Goal: Transaction & Acquisition: Purchase product/service

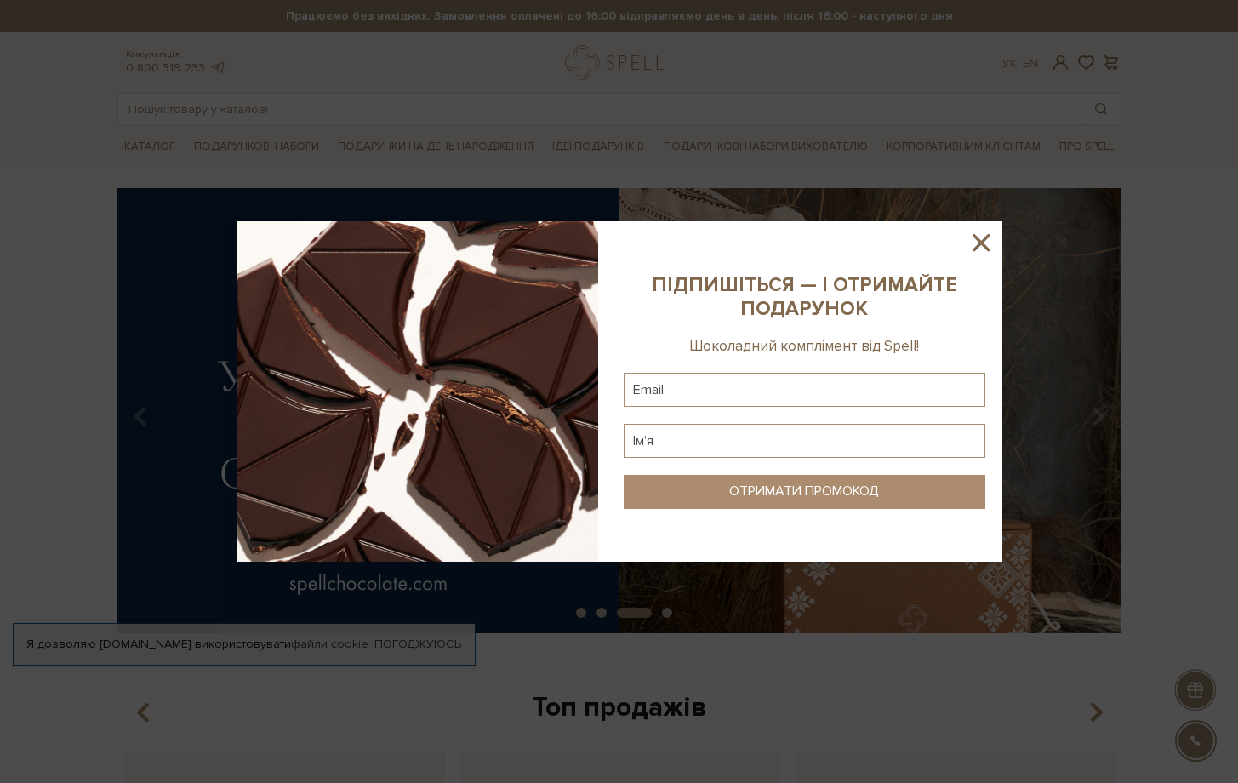
click at [981, 249] on icon at bounding box center [980, 242] width 29 height 29
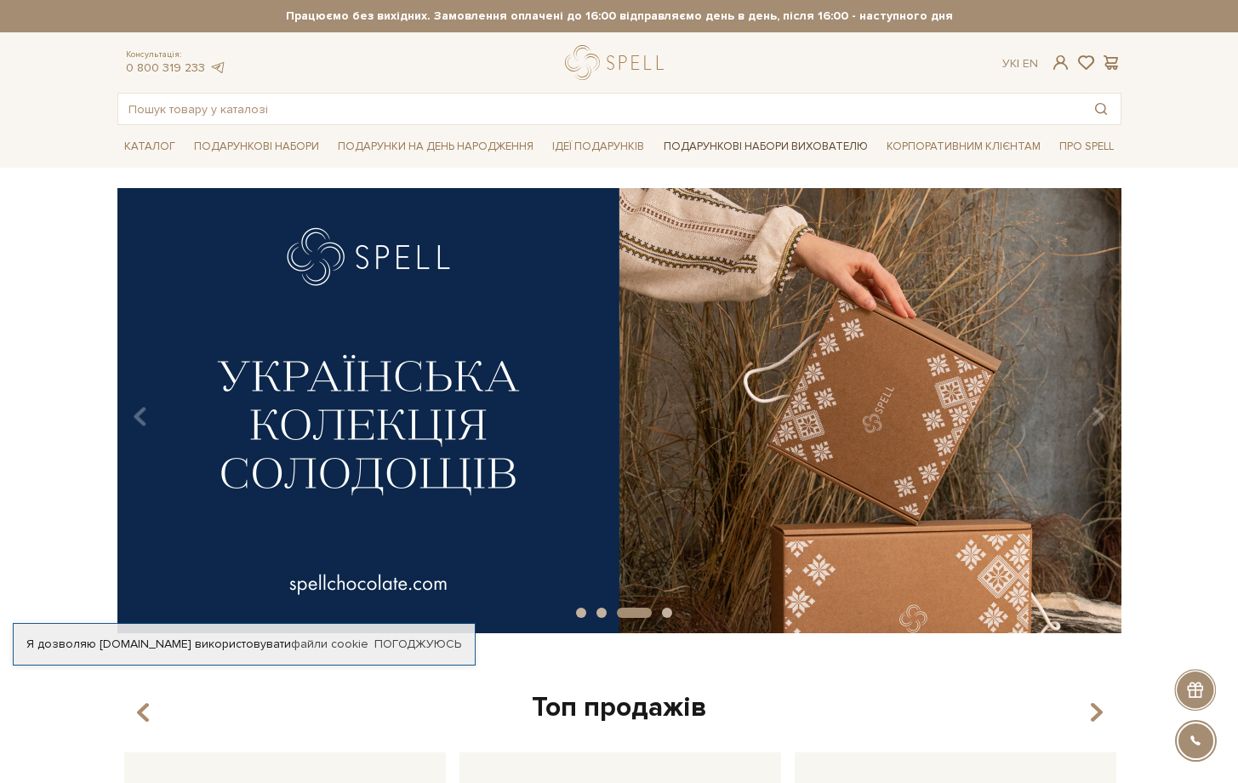
click at [840, 143] on link "Подарункові набори вихователю" at bounding box center [766, 146] width 218 height 29
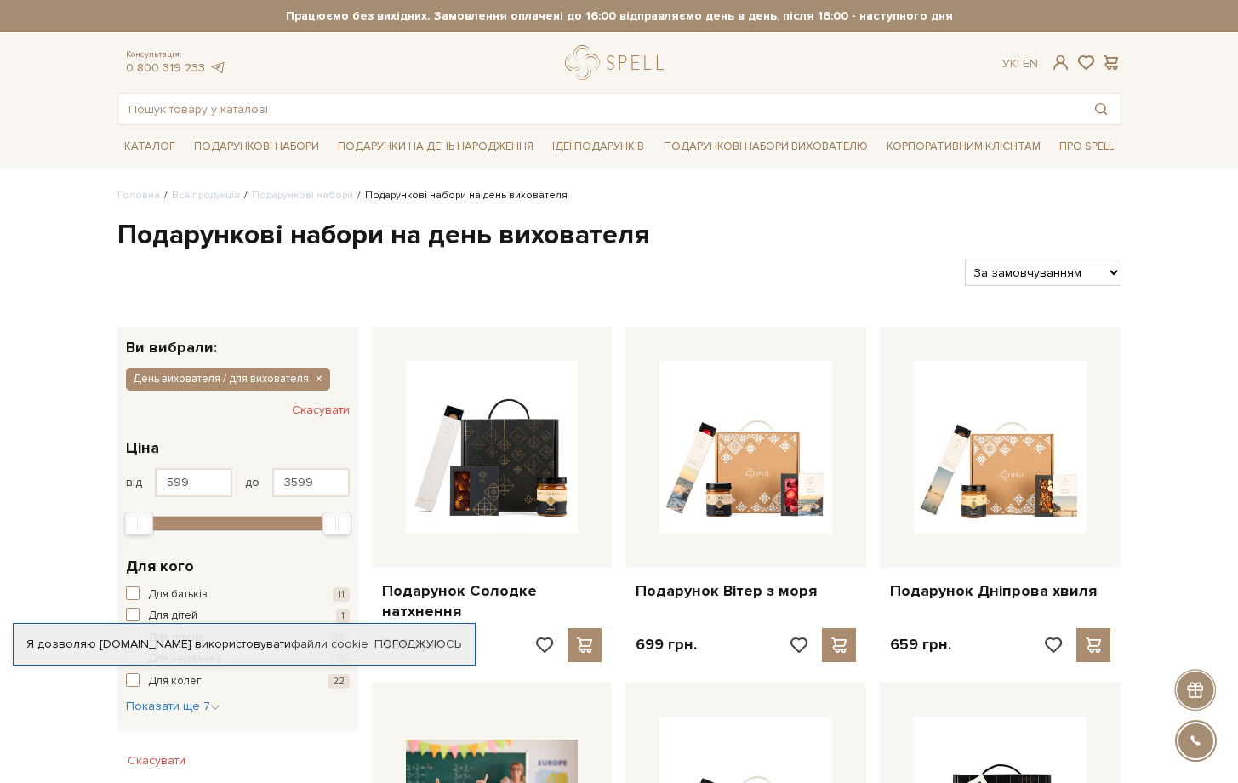
click at [1028, 282] on select "За замовчуванням За Ціною (зростання) За Ціною (зменшення) Новинки За популярні…" at bounding box center [1043, 272] width 156 height 26
select select "https://spellchocolate.com/our-productions/podarunkovi-box/den-vihovatelja-dlja…"
click at [965, 259] on select "За замовчуванням За Ціною (зростання) За Ціною (зменшення) Новинки За популярні…" at bounding box center [1043, 272] width 156 height 26
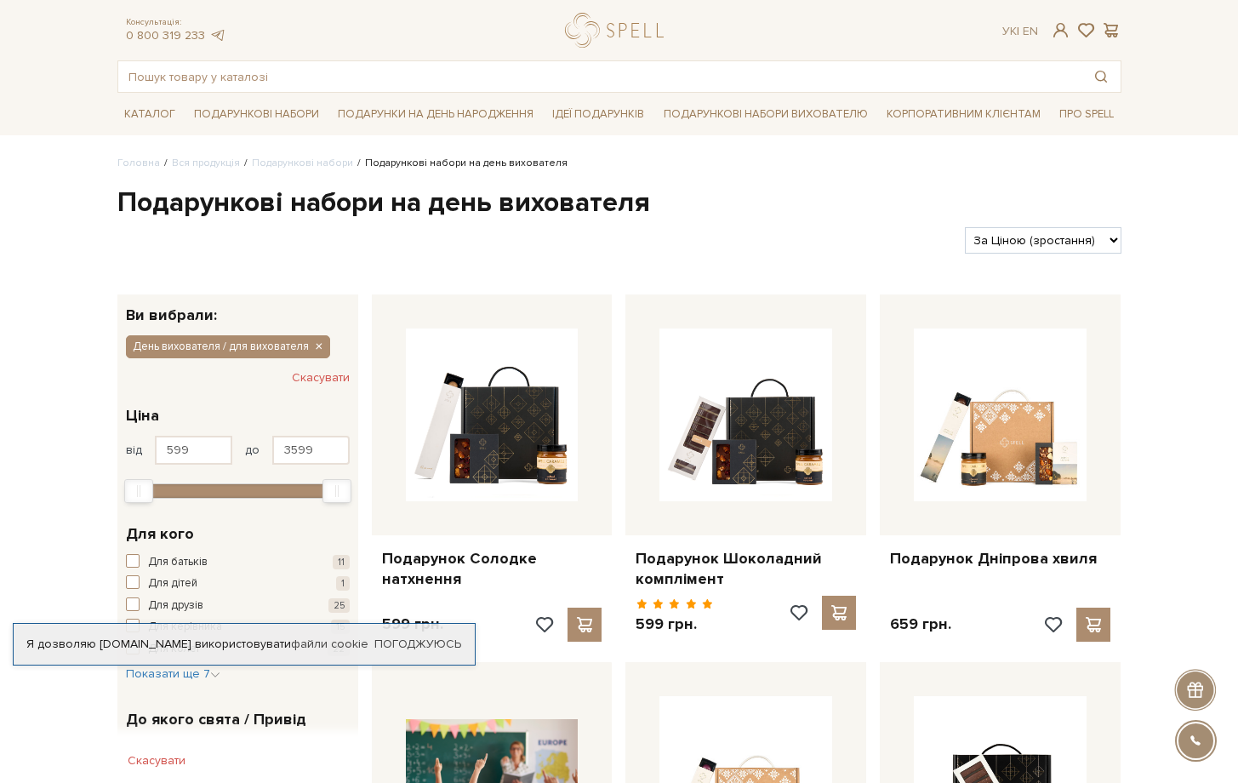
scroll to position [232, 0]
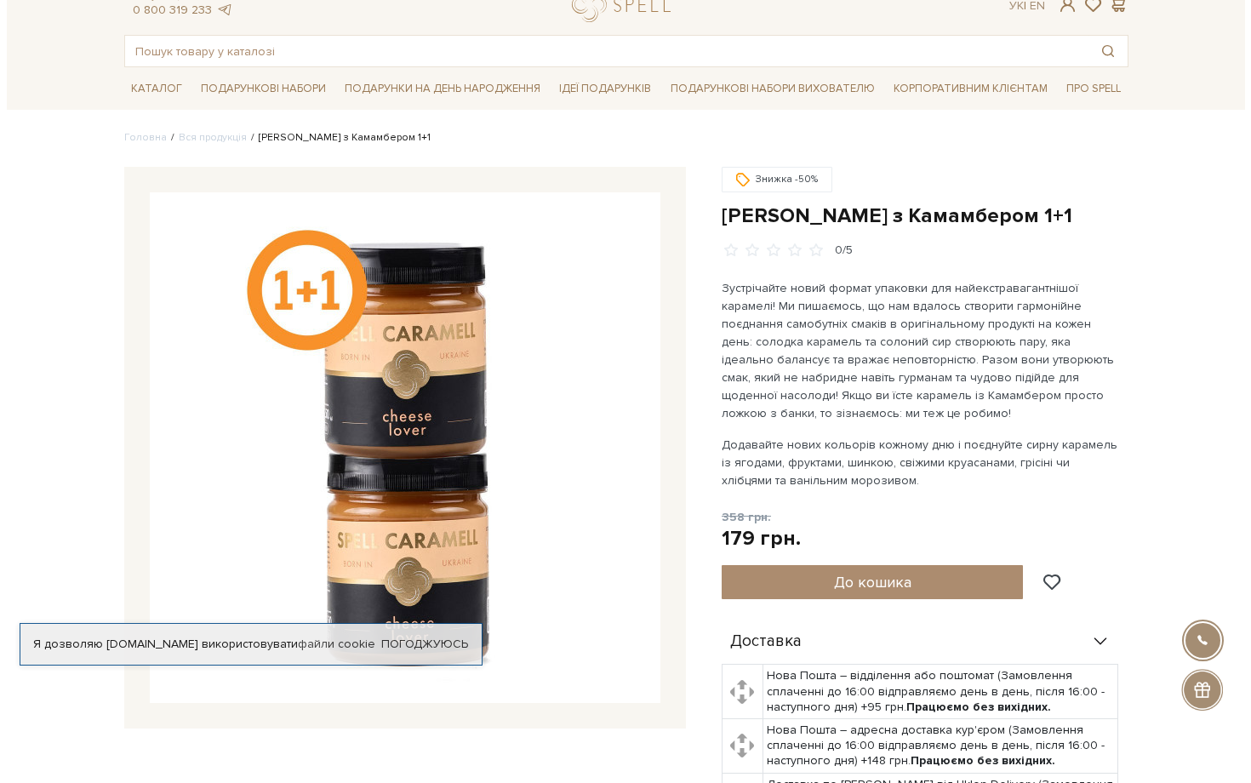
scroll to position [76, 0]
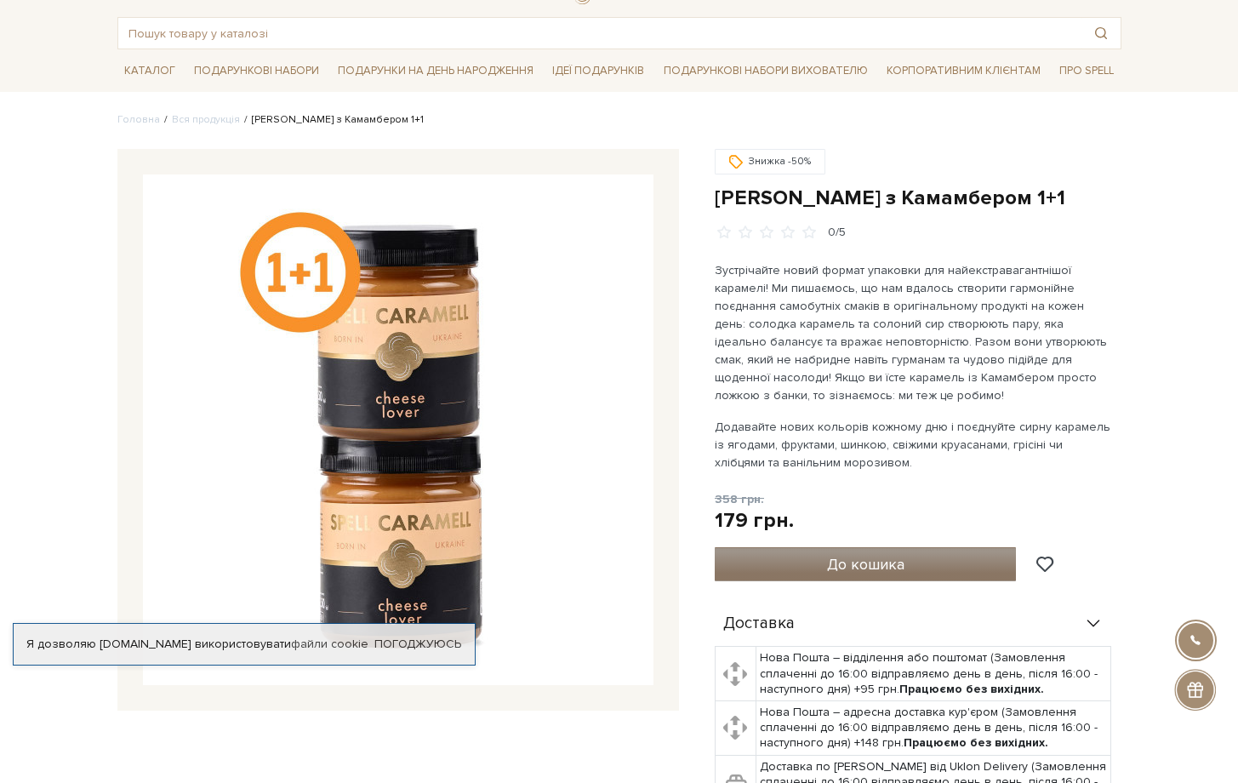
click at [879, 563] on span "До кошика" at bounding box center [865, 564] width 77 height 19
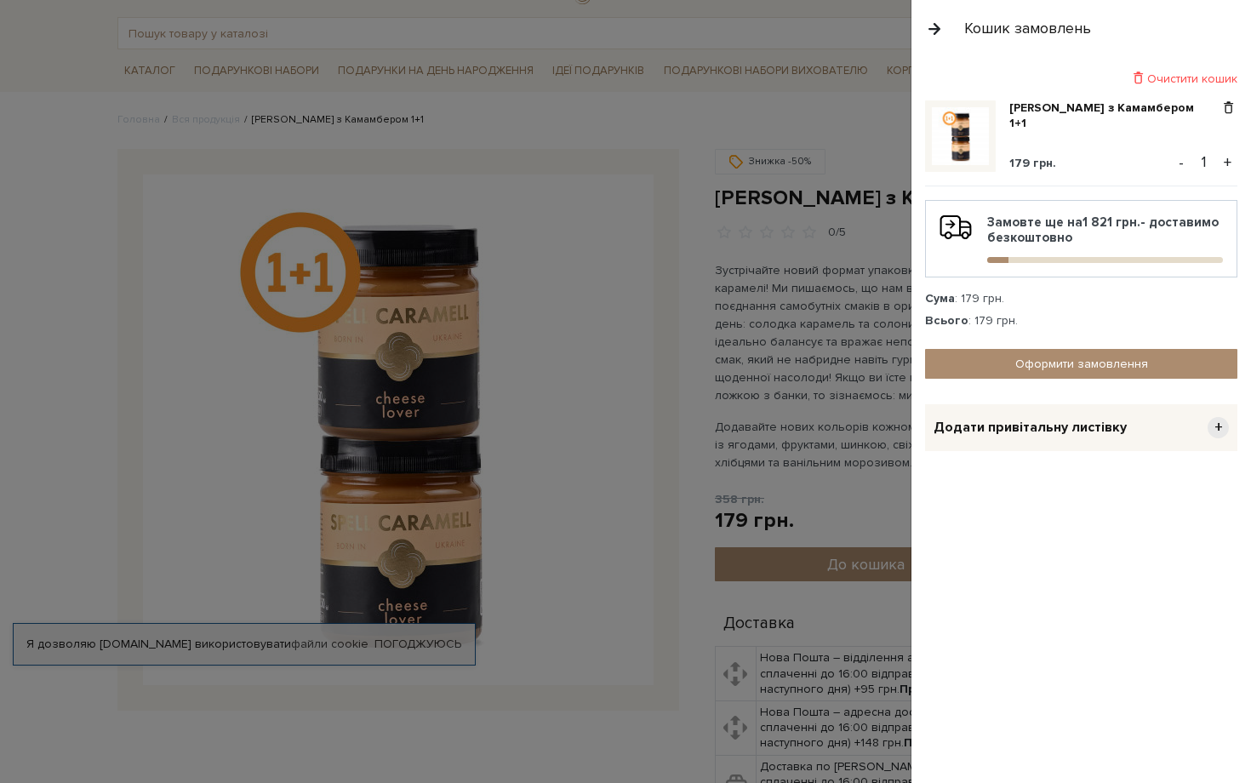
click at [1228, 168] on button "+" at bounding box center [1227, 163] width 20 height 26
click at [1227, 159] on button "+" at bounding box center [1227, 163] width 20 height 26
click at [1189, 163] on button "-" at bounding box center [1180, 163] width 17 height 26
click at [1164, 436] on div "Додати привітальну листівку +" at bounding box center [1081, 427] width 312 height 47
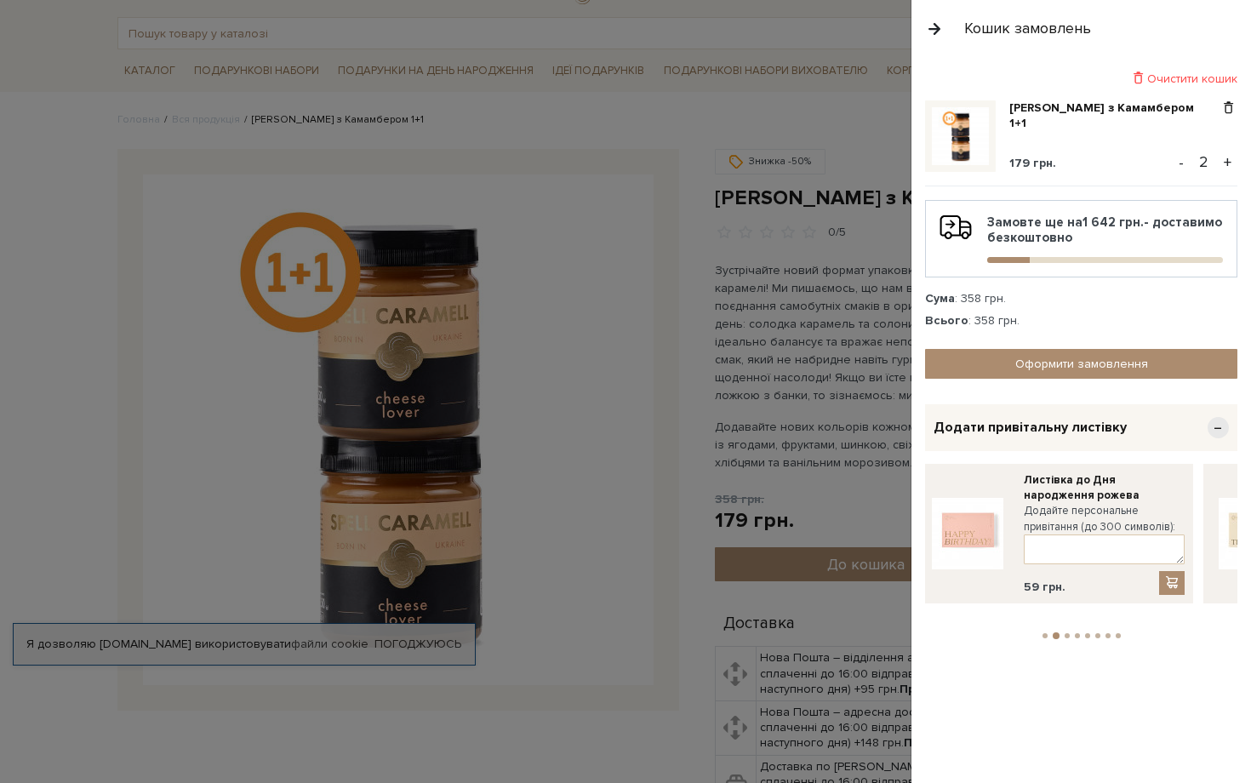
drag, startPoint x: 1063, startPoint y: 512, endPoint x: 767, endPoint y: 514, distance: 296.9
drag, startPoint x: 1087, startPoint y: 523, endPoint x: 865, endPoint y: 530, distance: 222.1
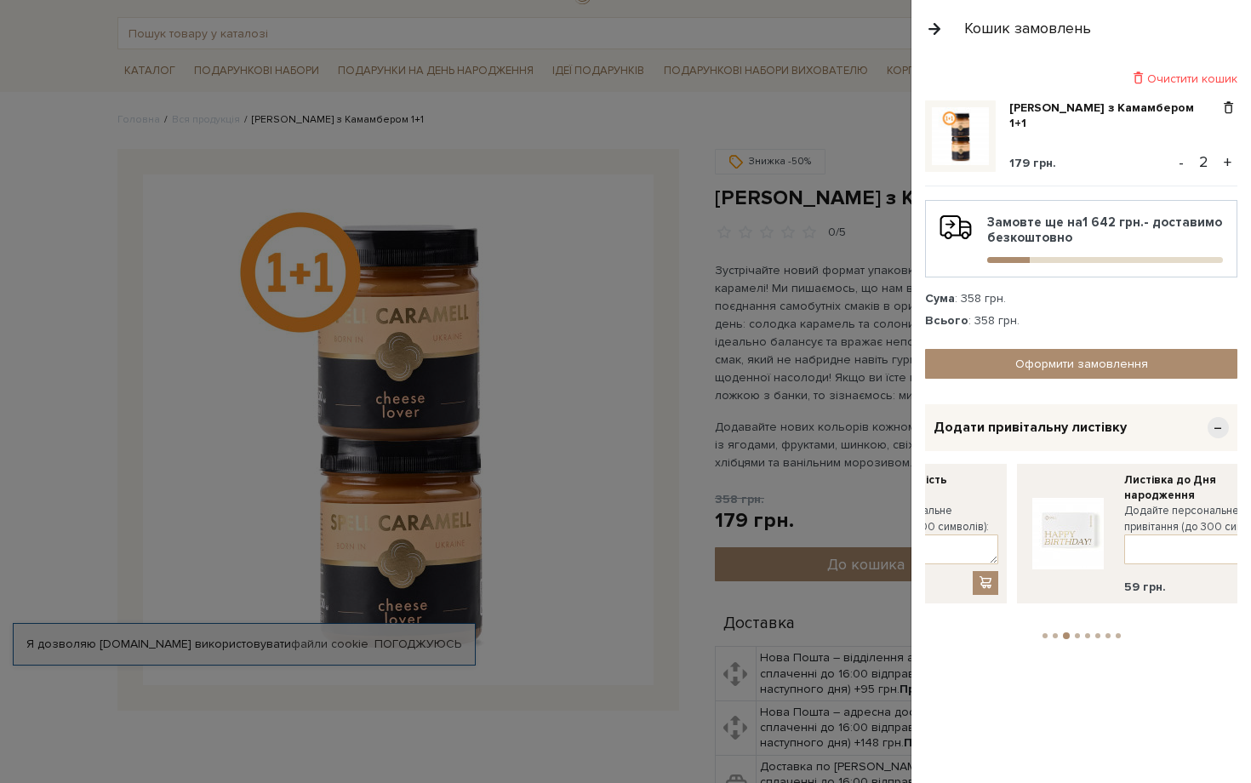
drag, startPoint x: 1125, startPoint y: 507, endPoint x: 940, endPoint y: 516, distance: 184.8
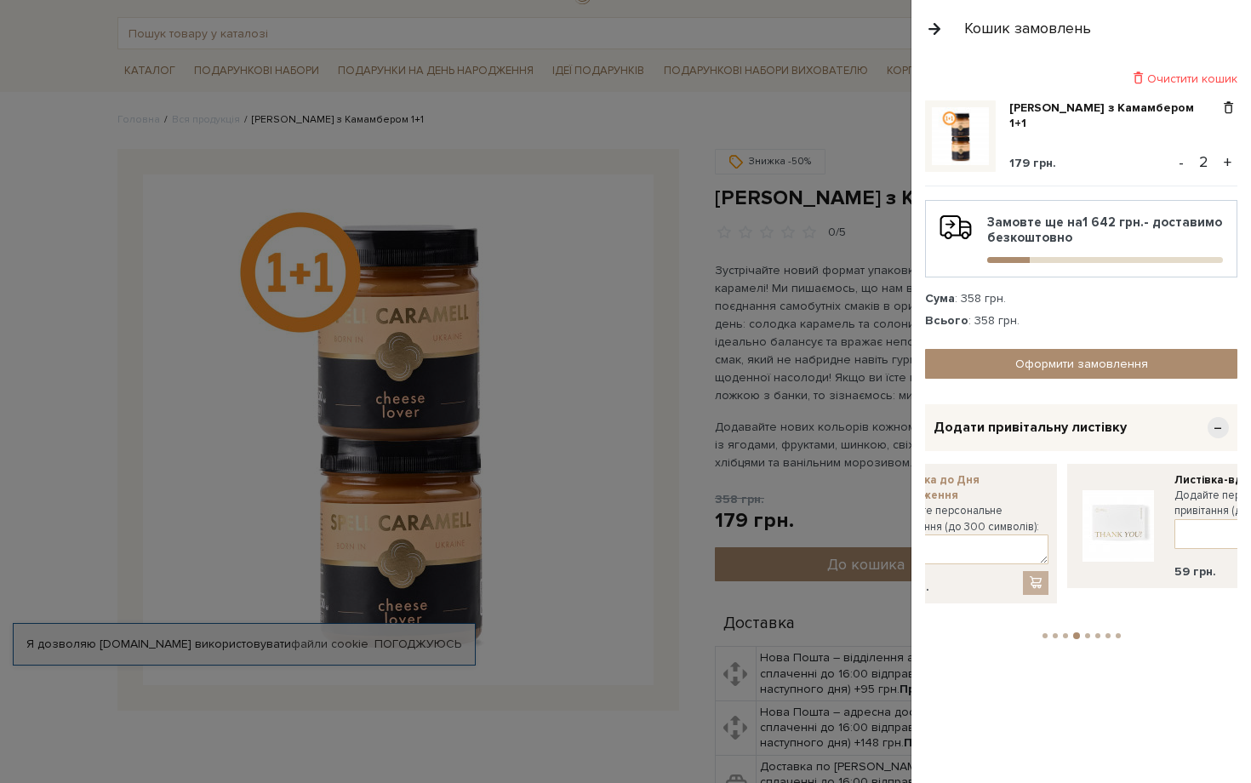
drag, startPoint x: 1131, startPoint y: 495, endPoint x: 958, endPoint y: 502, distance: 173.7
click at [940, 502] on link "Листівка до Дня народження" at bounding box center [967, 487] width 161 height 31
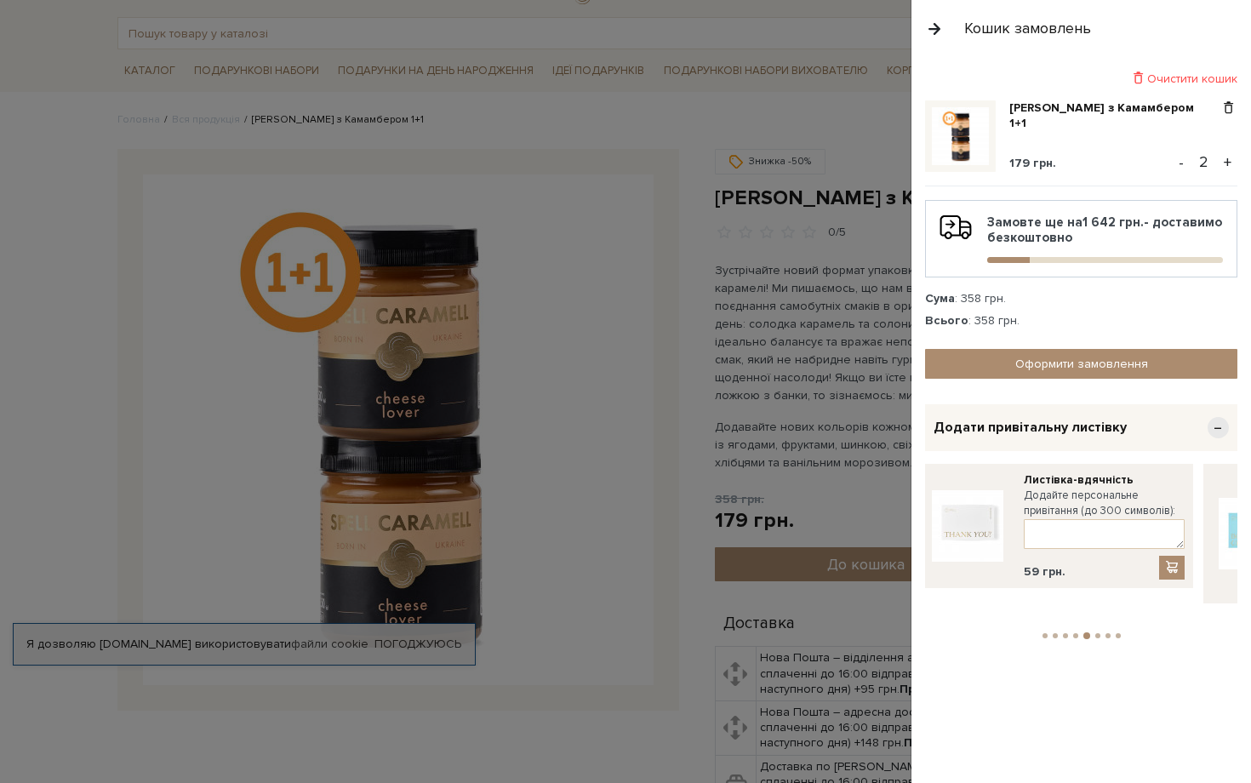
click at [1216, 429] on span "−" at bounding box center [1217, 427] width 21 height 21
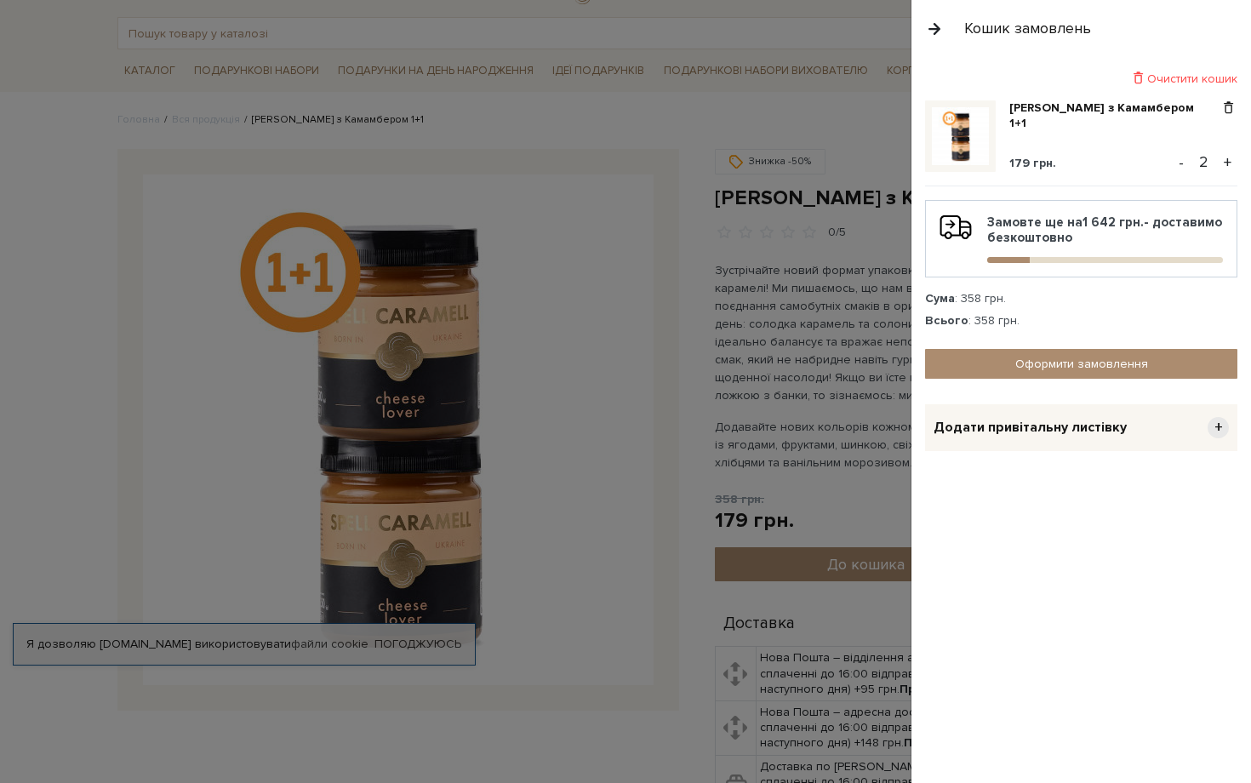
click at [1229, 161] on button "+" at bounding box center [1227, 163] width 20 height 26
click at [1187, 166] on button "-" at bounding box center [1180, 163] width 17 height 26
click at [1114, 365] on link "Оформити замовлення" at bounding box center [1081, 364] width 312 height 30
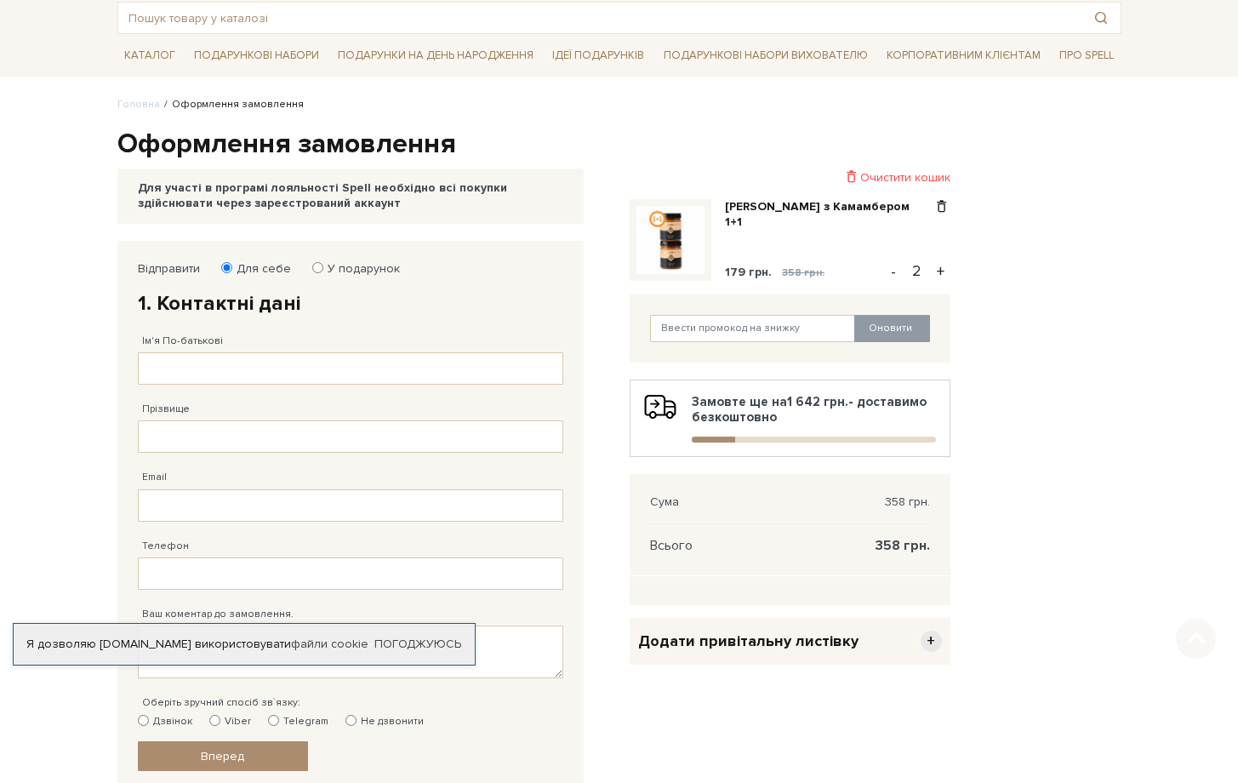
scroll to position [99, 0]
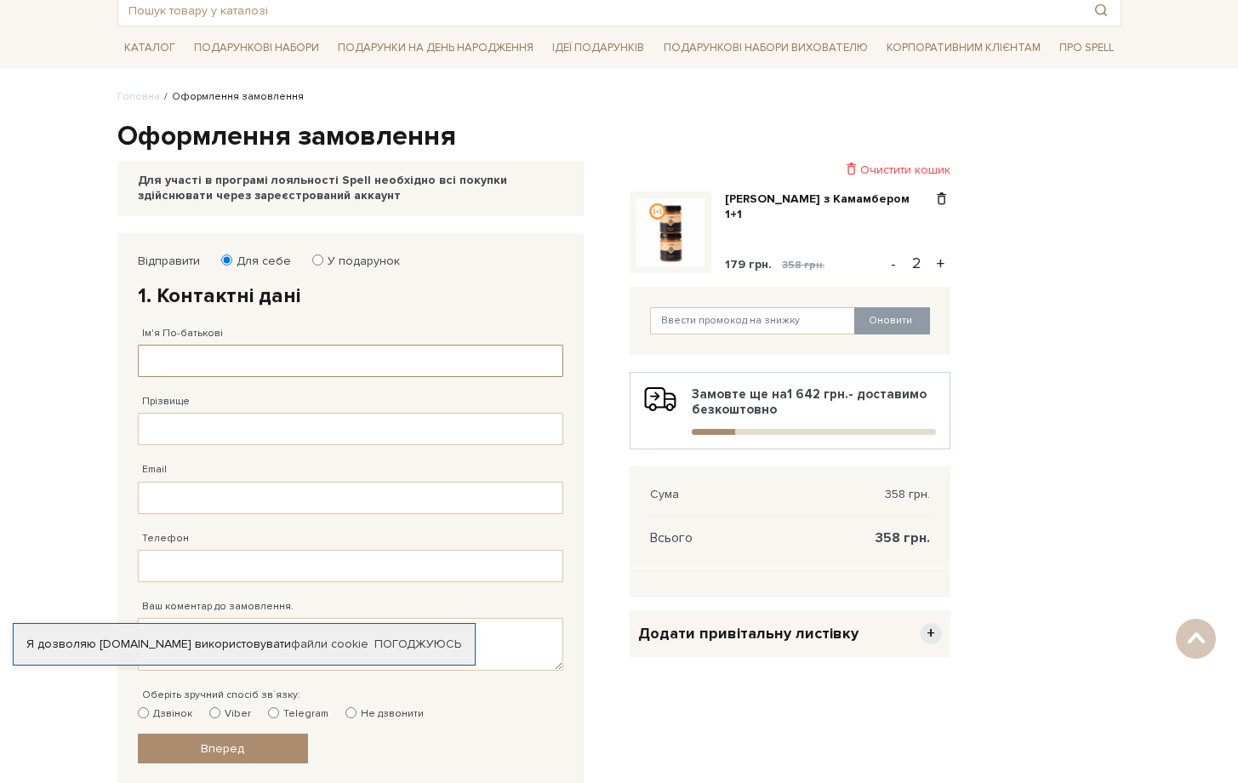
click at [378, 368] on input "Ім'я По-батькові" at bounding box center [350, 361] width 425 height 32
type input "K"
type input "Любов"
type input "[PERSON_NAME]"
type input "[EMAIL_ADDRESS][DOMAIN_NAME]"
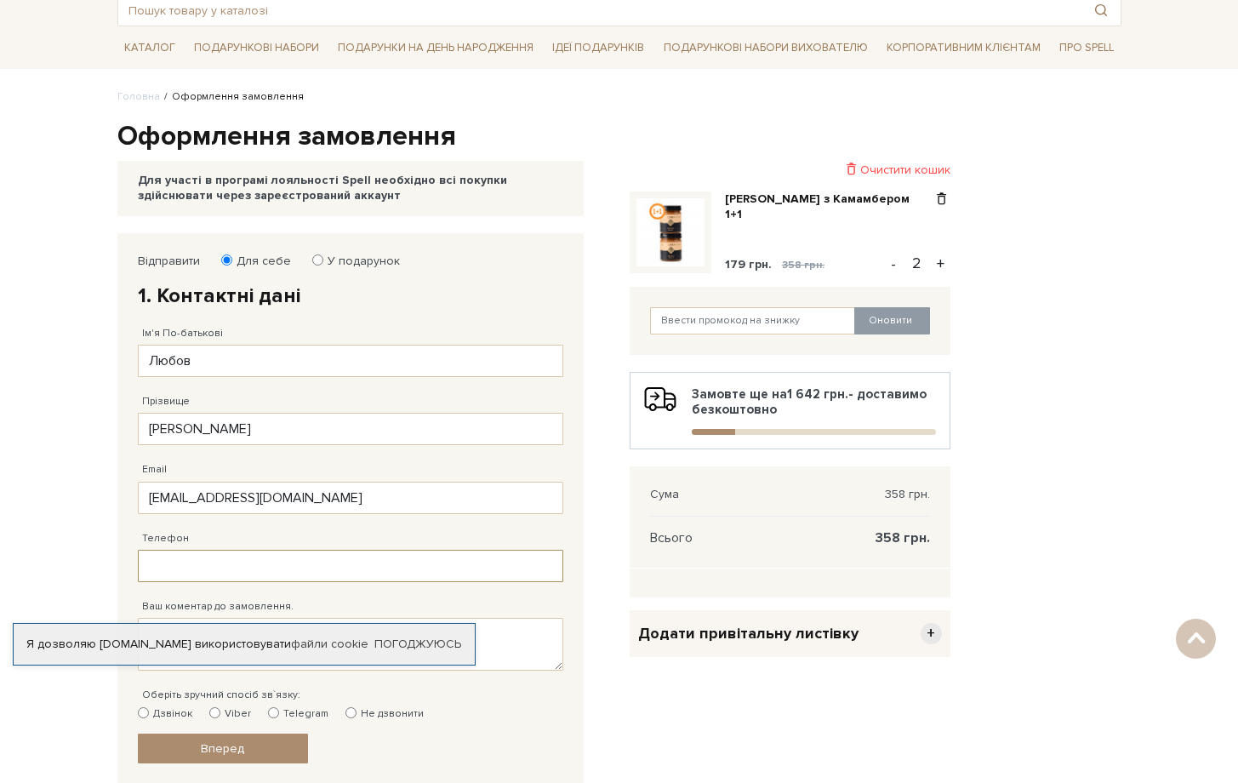
type input "Любов"
type input "[PHONE_NUMBER]"
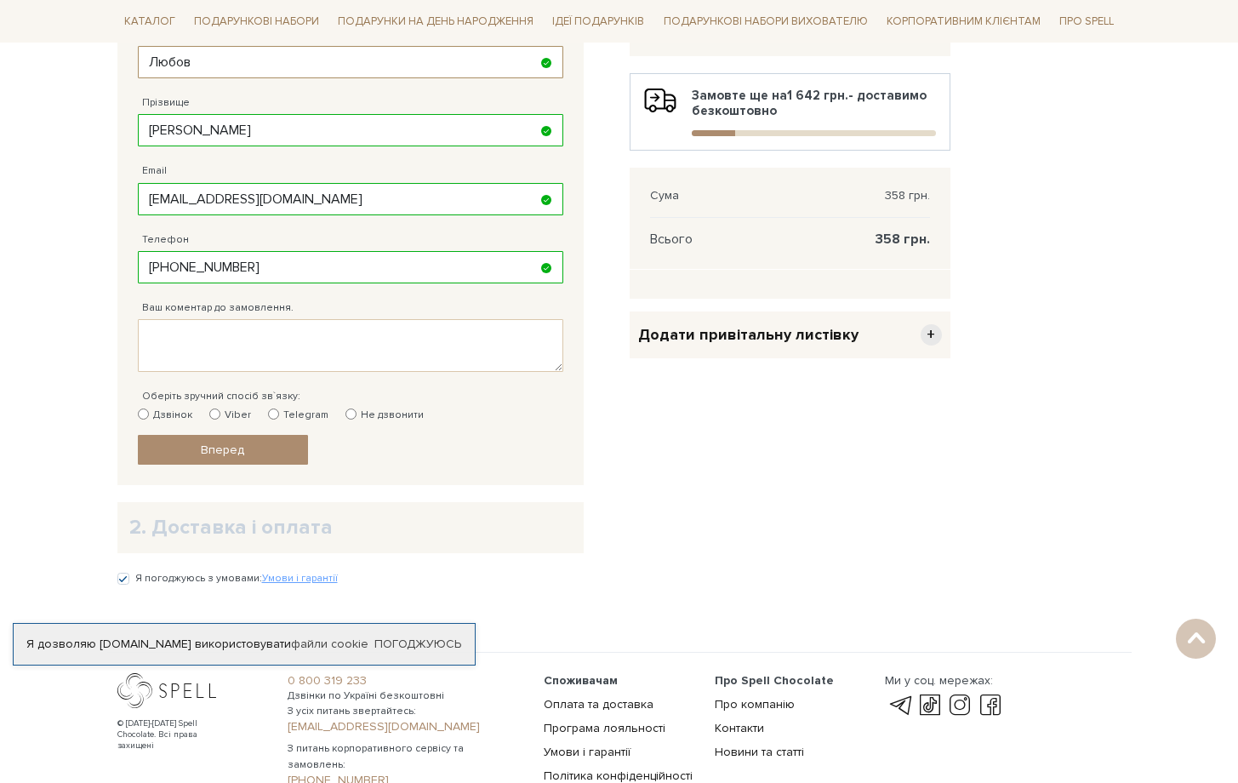
scroll to position [398, 0]
click at [270, 411] on input "Telegram" at bounding box center [273, 413] width 11 height 11
radio input "true"
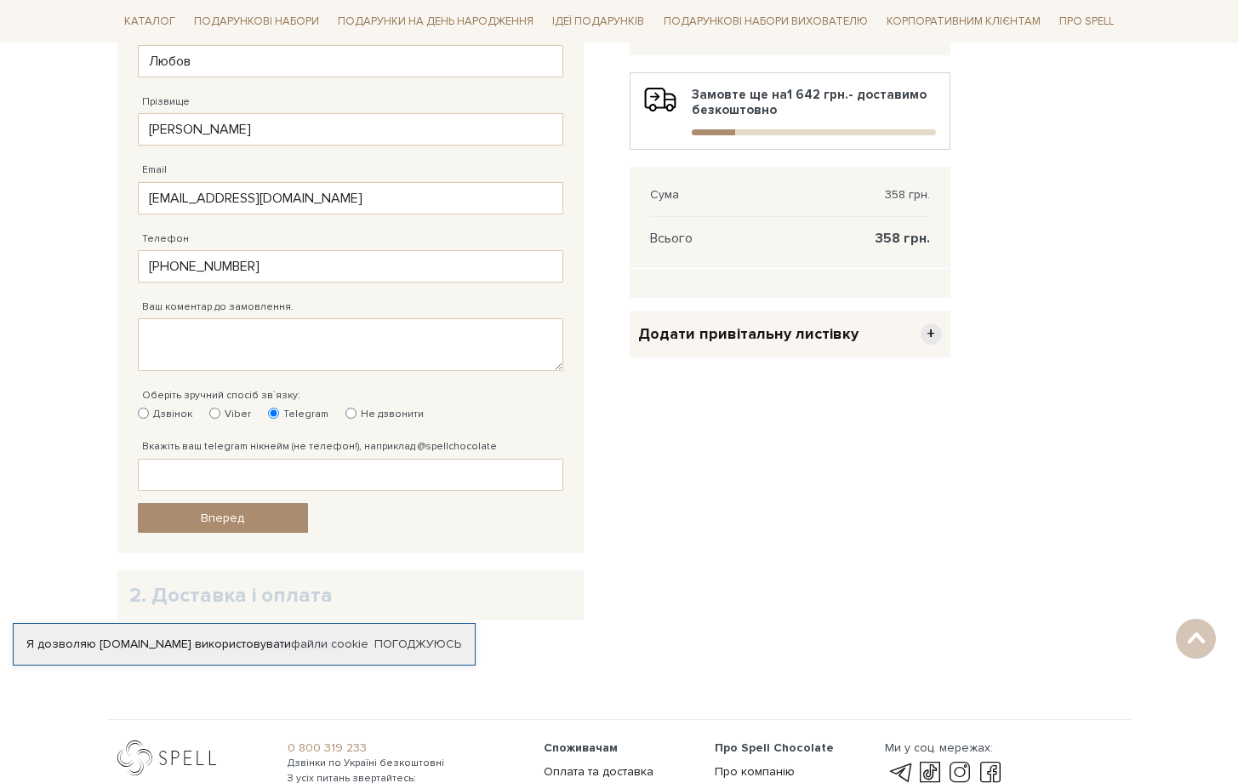
click at [265, 451] on label "Вкажіть ваш telegram нікнейм (не телефон!), наприклад @spellchocolate" at bounding box center [319, 446] width 355 height 15
click at [265, 459] on input "Вкажіть ваш telegram нікнейм (не телефон!), наприклад @spellchocolate" at bounding box center [350, 475] width 425 height 32
type input """
type input "@LiubovKnysh"
click at [231, 508] on link "Вперед" at bounding box center [223, 518] width 170 height 30
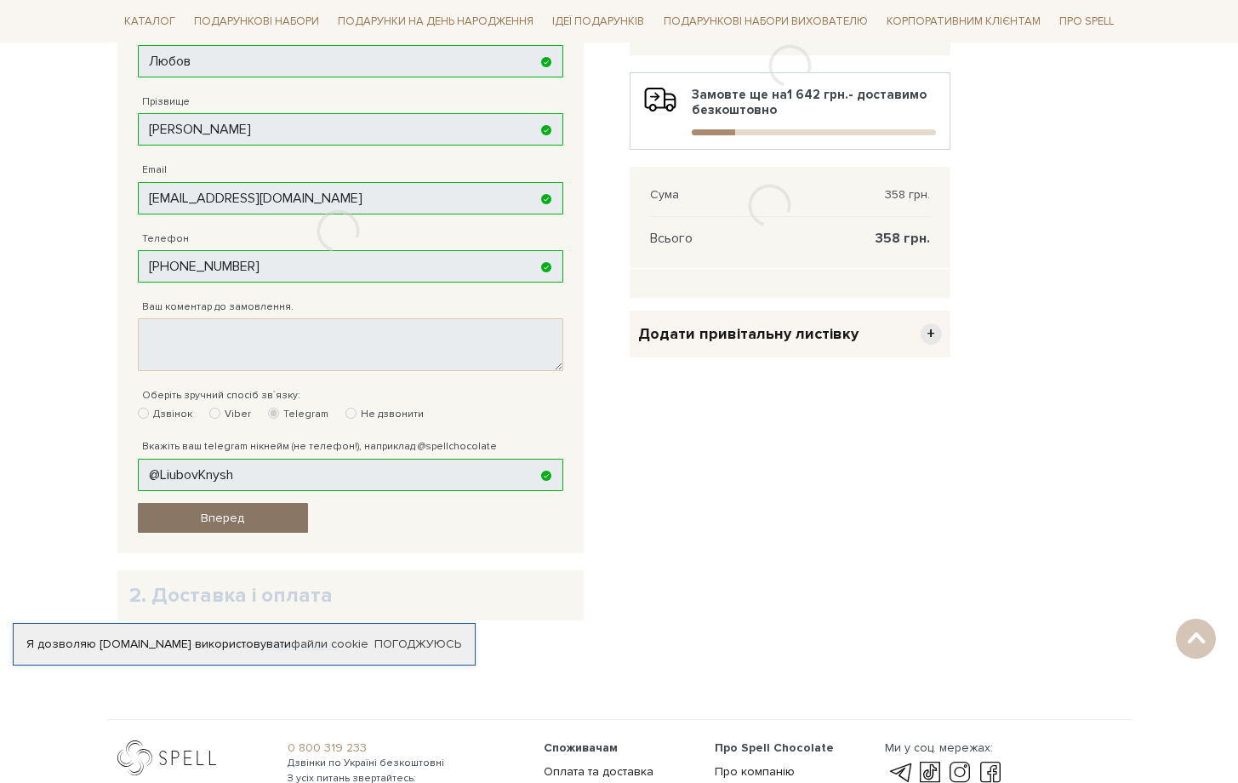
scroll to position [331, 0]
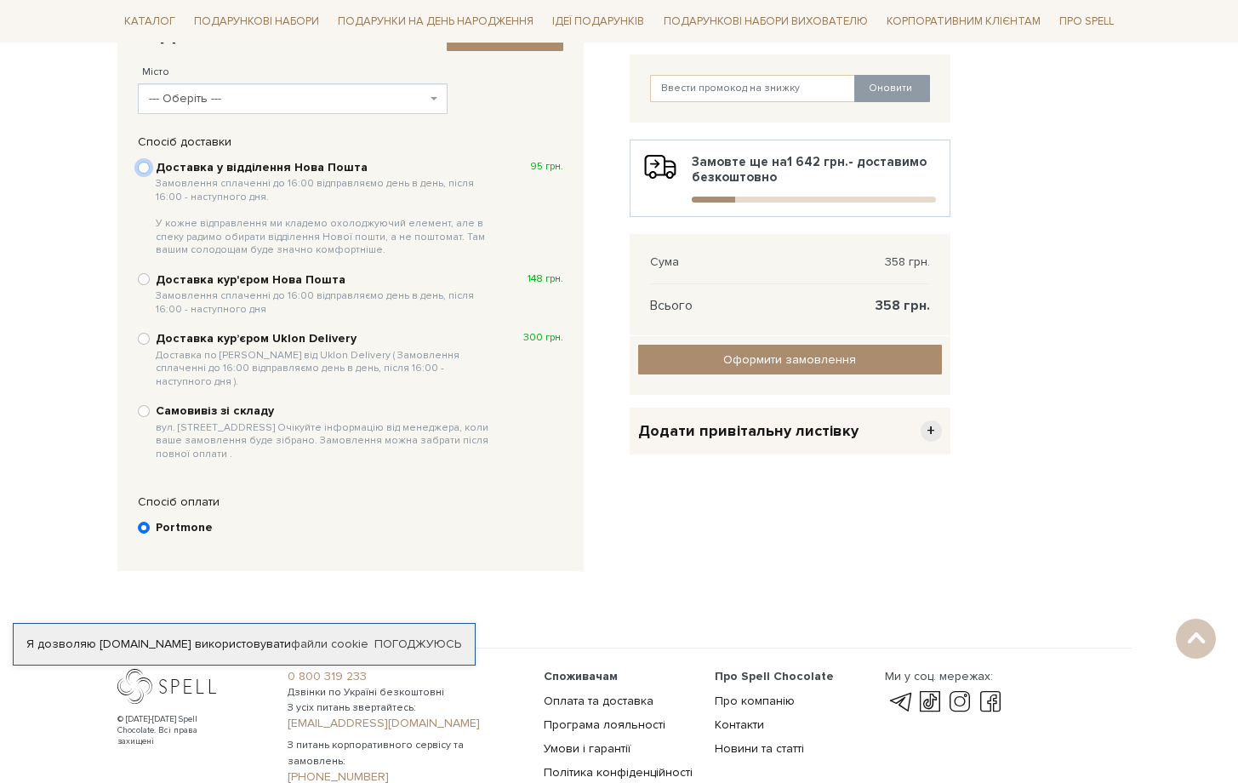
click at [141, 168] on input "Доставка у відділення Нова Пошта Замовлення сплаченні до 16:00 відправляємо ден…" at bounding box center [144, 168] width 12 height 12
radio input "true"
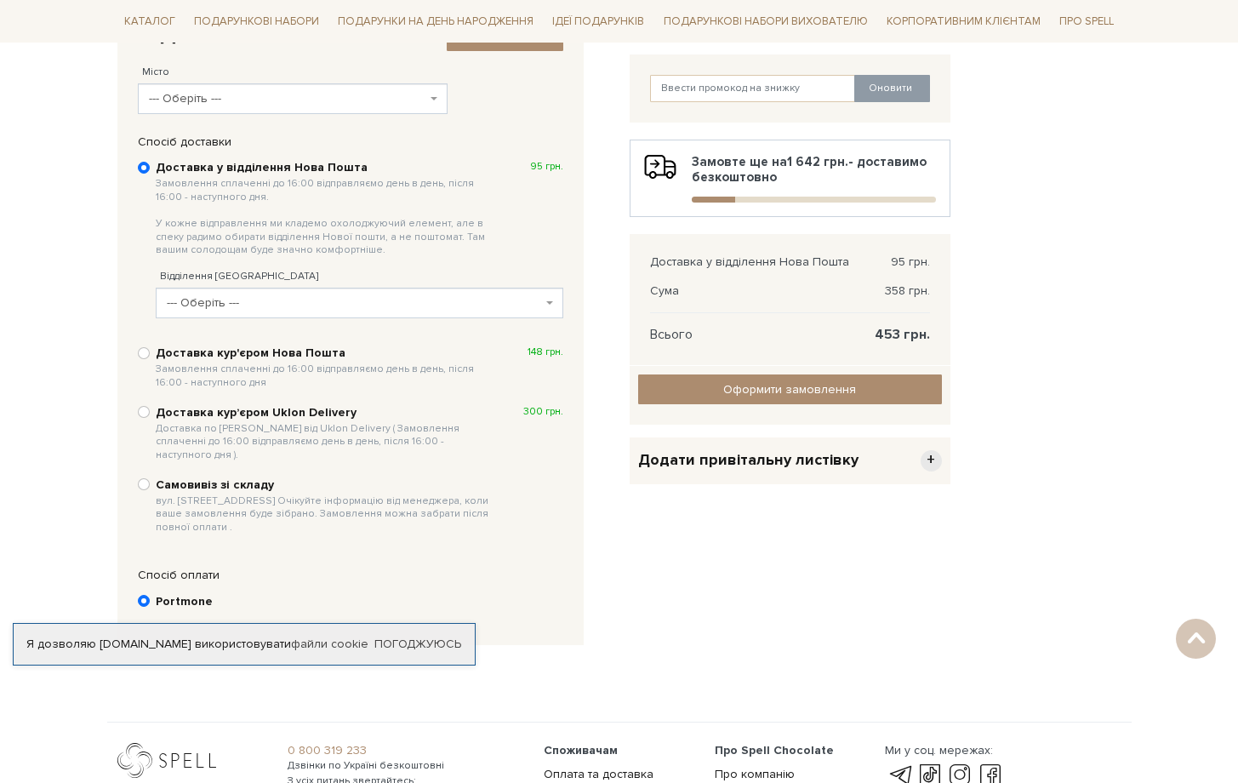
click at [242, 297] on span "--- Оберіть ---" at bounding box center [354, 302] width 375 height 17
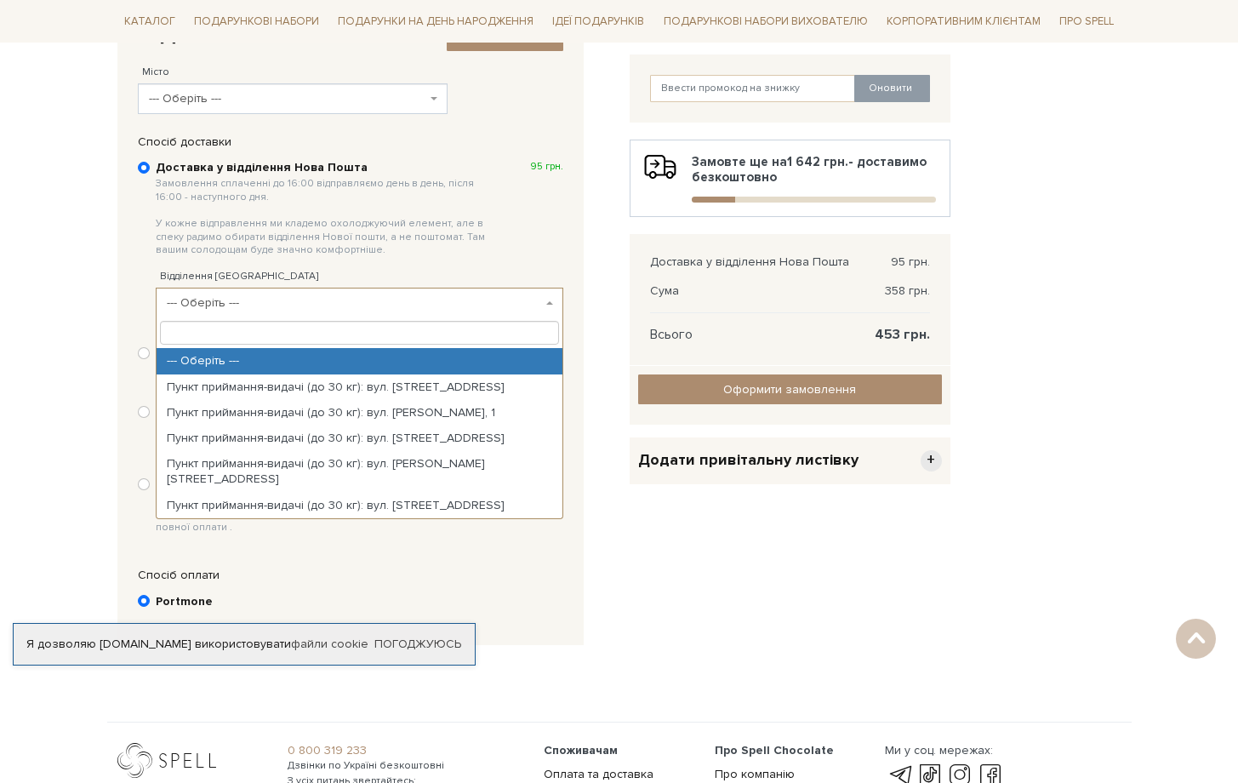
type input "d"
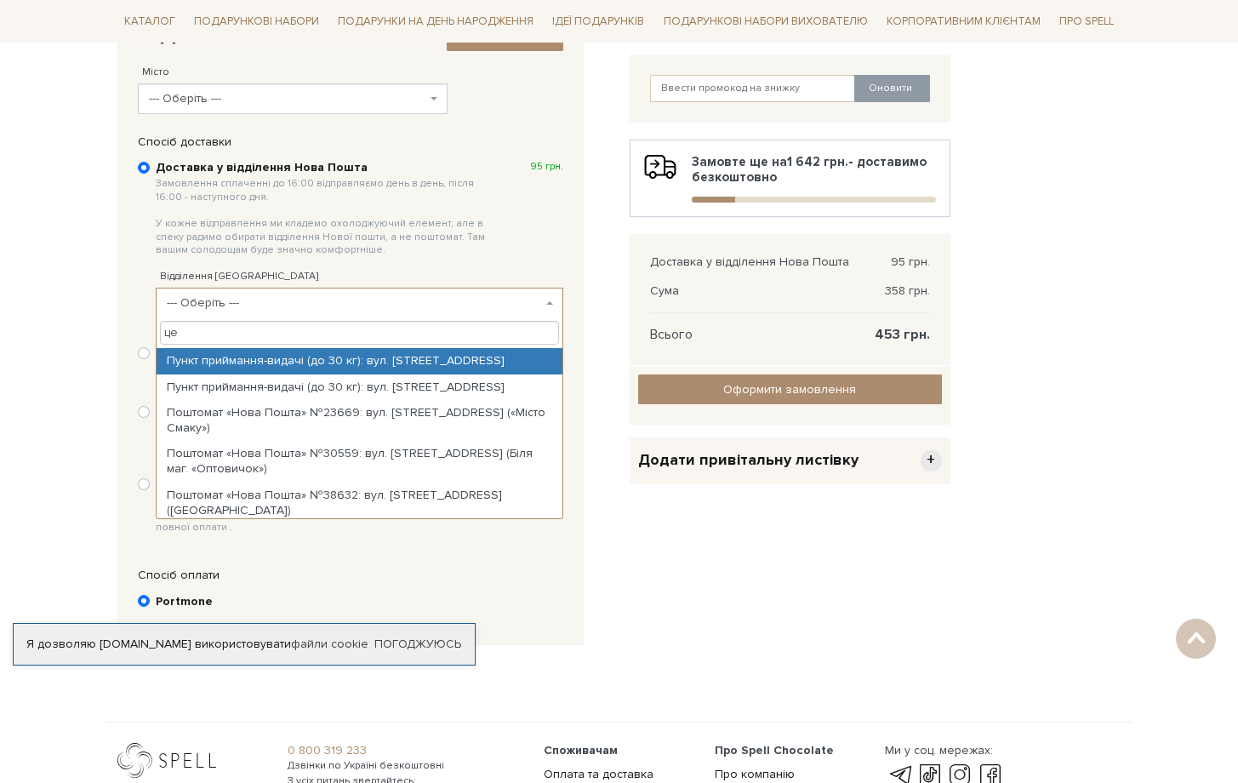
type input "ц"
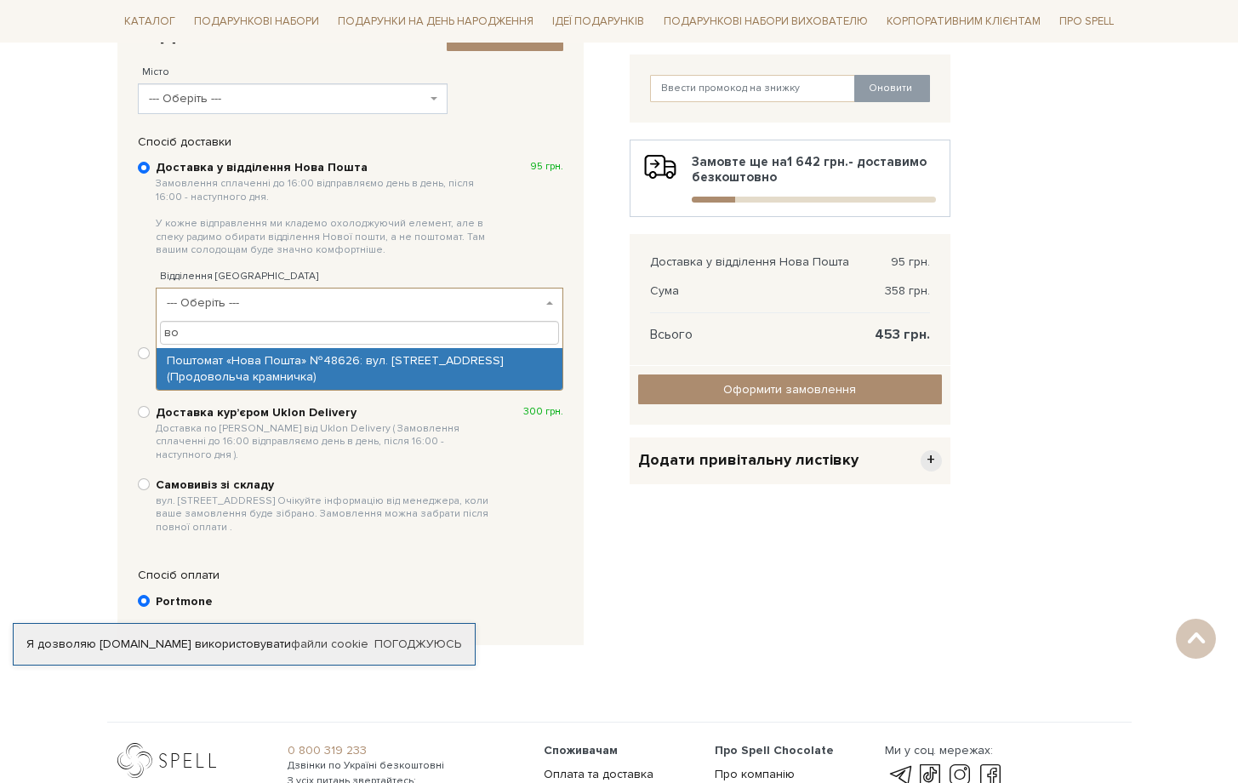
type input "в"
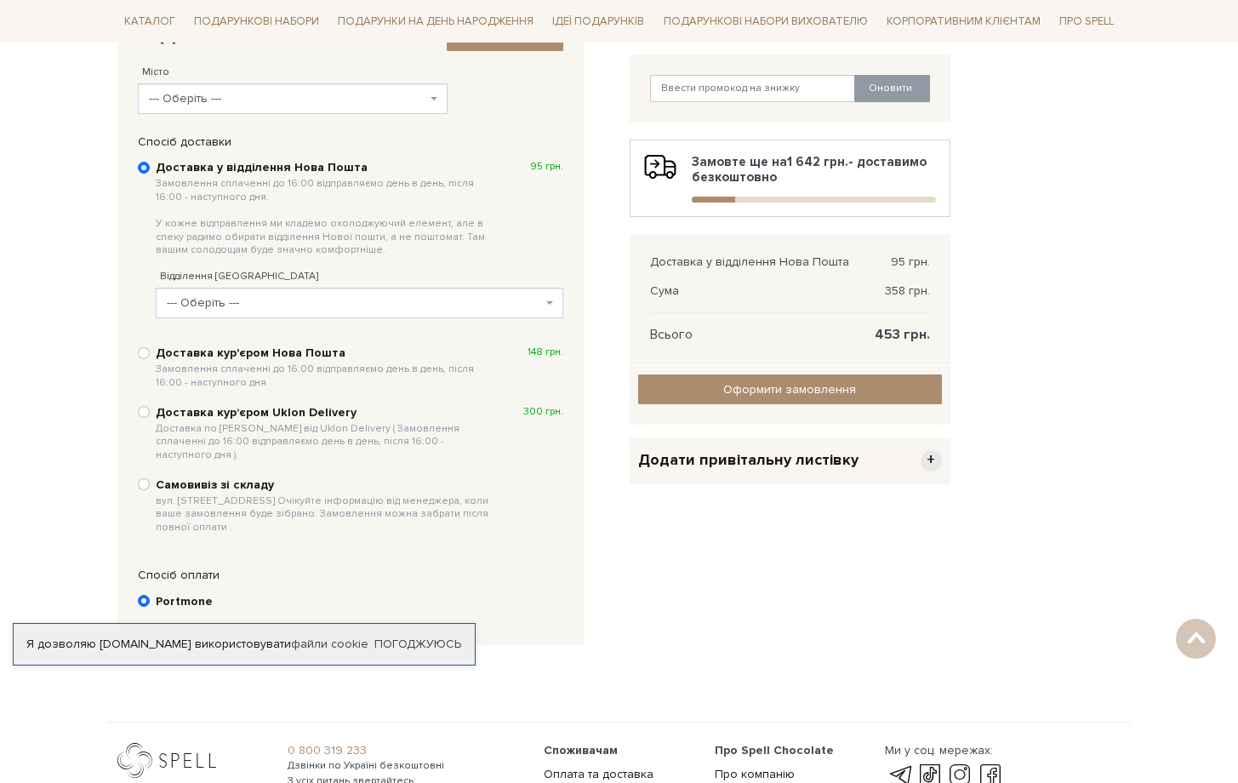
click at [134, 306] on div "Доставка у відділення Нова Пошта Замовлення сплаченні до 16:00 відправляємо ден…" at bounding box center [350, 347] width 442 height 394
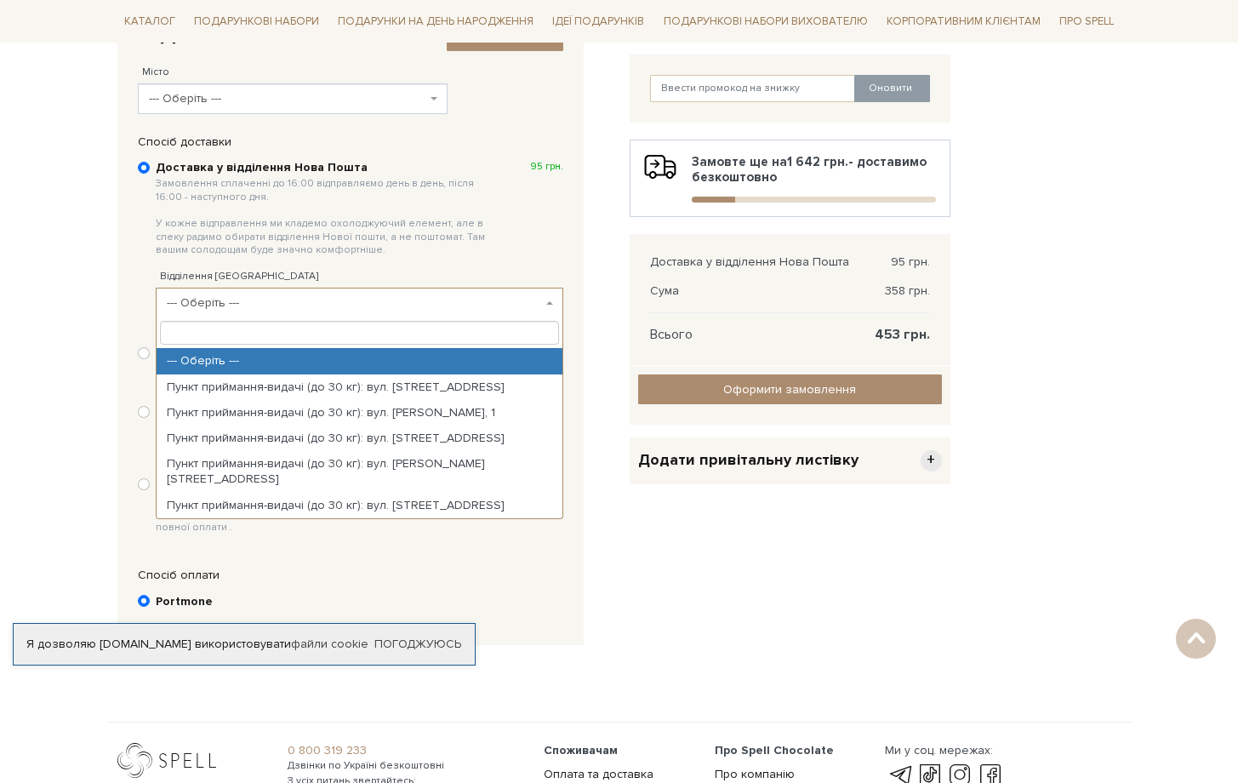
click at [327, 292] on span "--- Оберіть ---" at bounding box center [360, 303] width 408 height 31
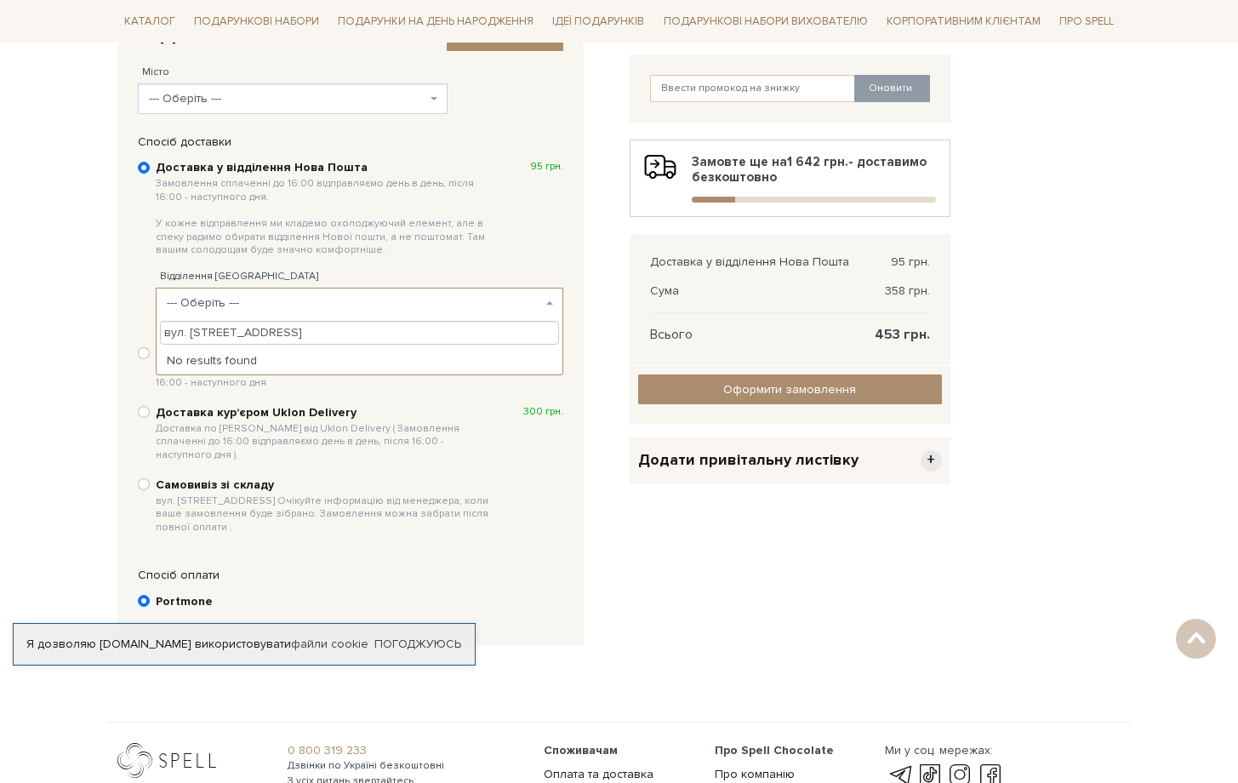
type input "вул. [STREET_ADDRESS]"
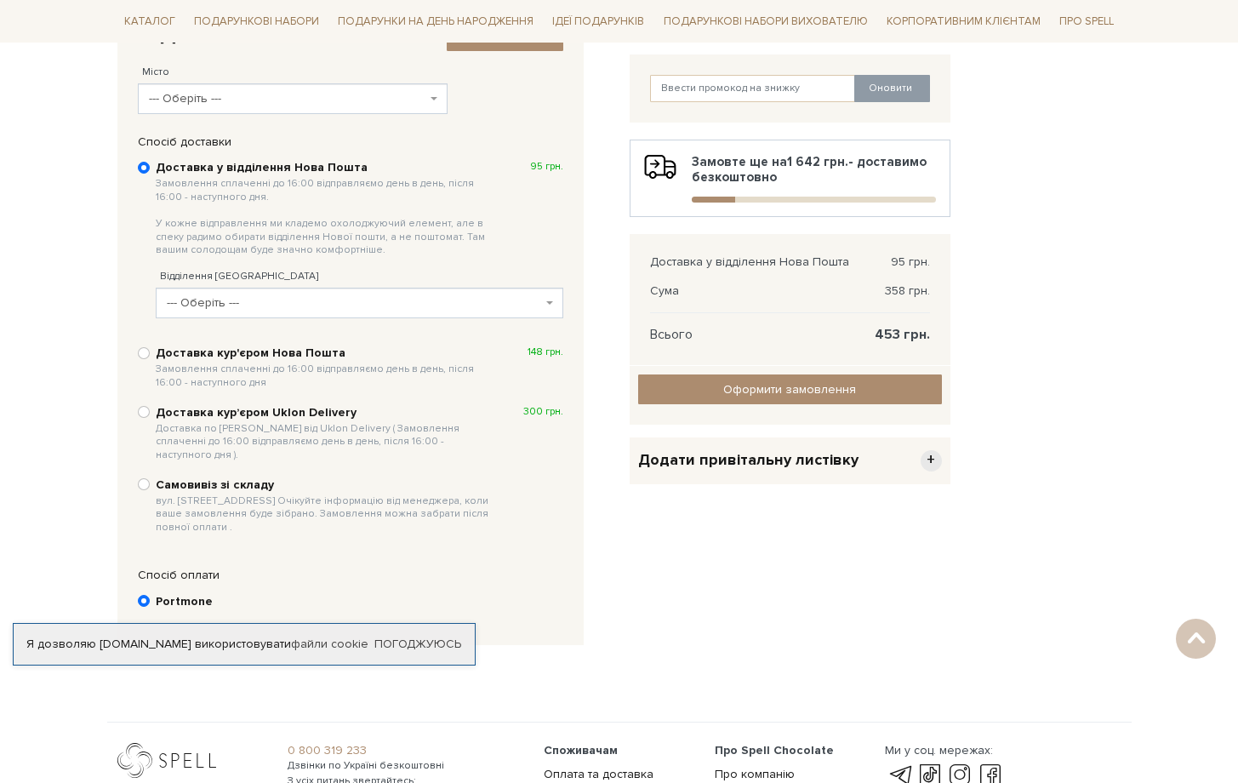
click at [535, 477] on label "Самовивіз зі складу вул. [STREET_ADDRESS] Очікуйте інформацію від менеджера, ко…" at bounding box center [360, 506] width 408 height 59
click at [150, 478] on input "Самовивіз зі складу вул. [STREET_ADDRESS] Очікуйте інформацію від менеджера, ко…" at bounding box center [144, 484] width 12 height 12
radio input "true"
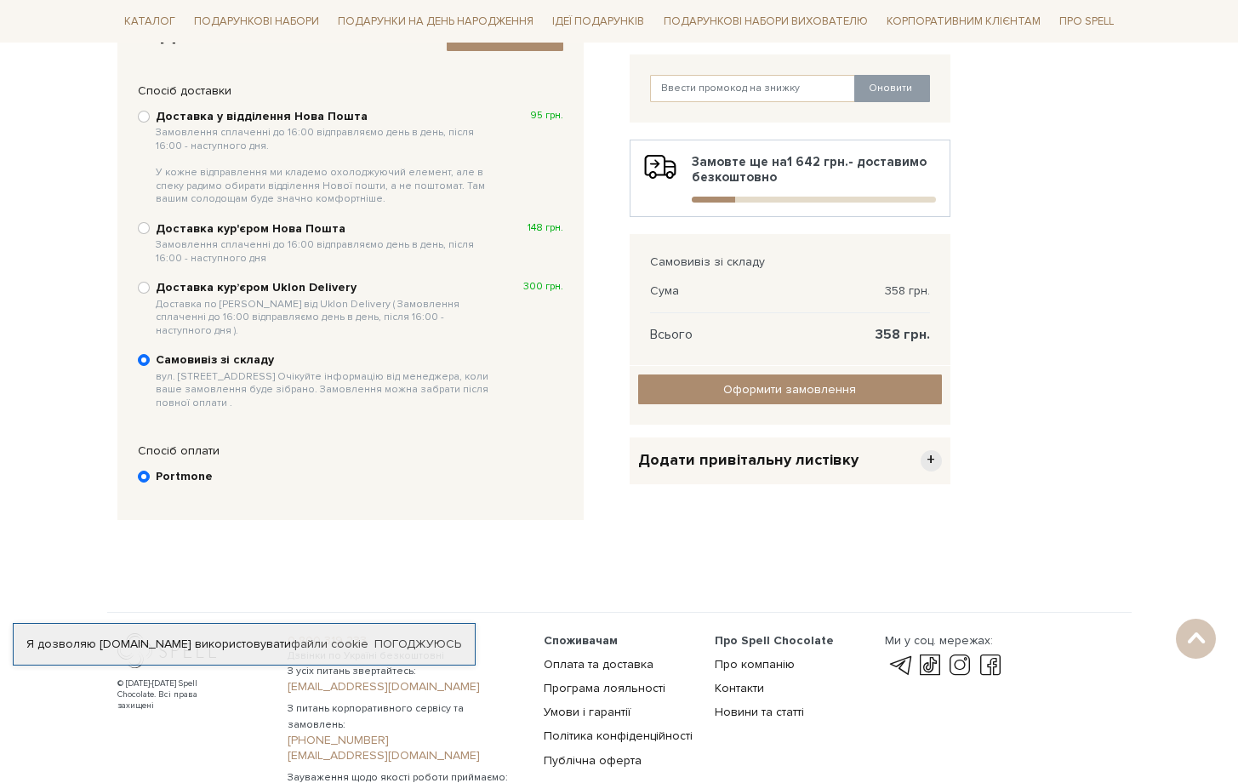
click at [244, 111] on b "Доставка у відділення Нова Пошта Замовлення сплаченні до 16:00 відправляємо ден…" at bounding box center [325, 157] width 339 height 97
click at [150, 111] on input "Доставка у відділення Нова Пошта Замовлення сплаченні до 16:00 відправляємо ден…" at bounding box center [144, 117] width 12 height 12
radio input "true"
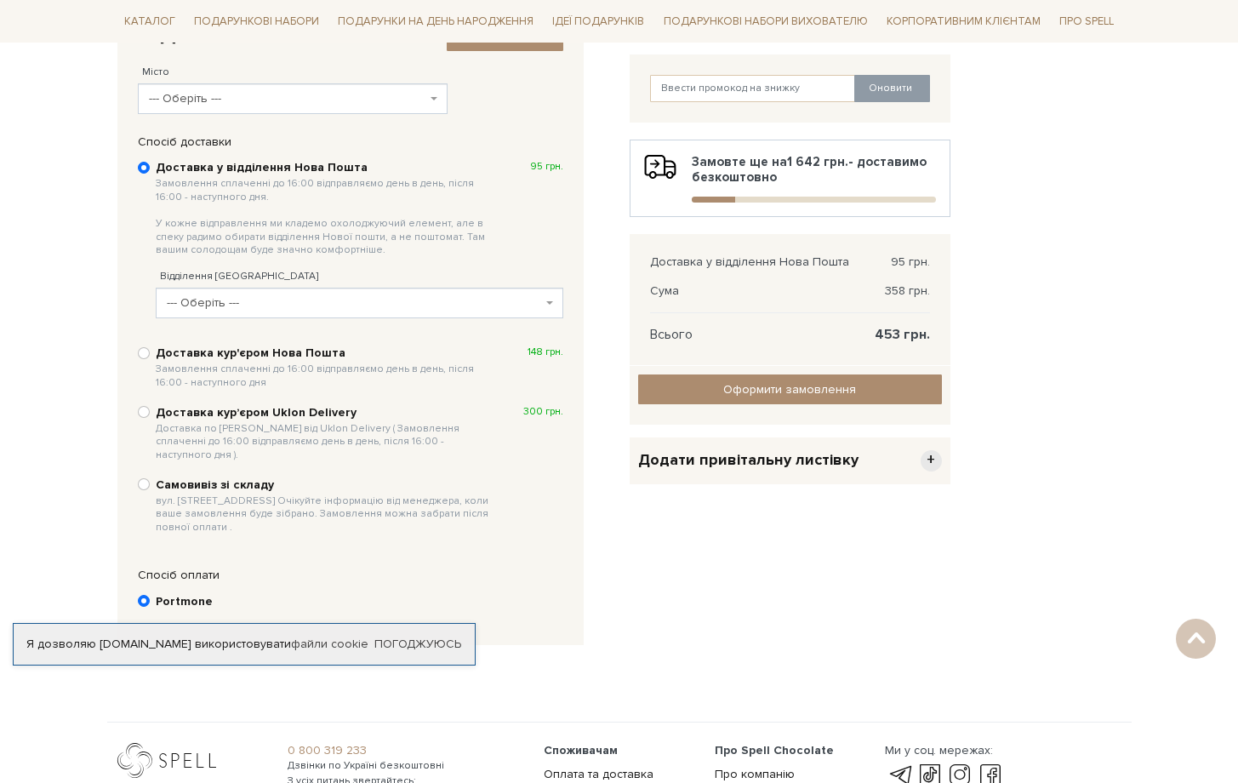
click at [288, 647] on div "Я дозволяю [DOMAIN_NAME] використовувати файли cookie" at bounding box center [244, 643] width 461 height 15
click at [380, 644] on link "Погоджуюсь" at bounding box center [417, 643] width 87 height 15
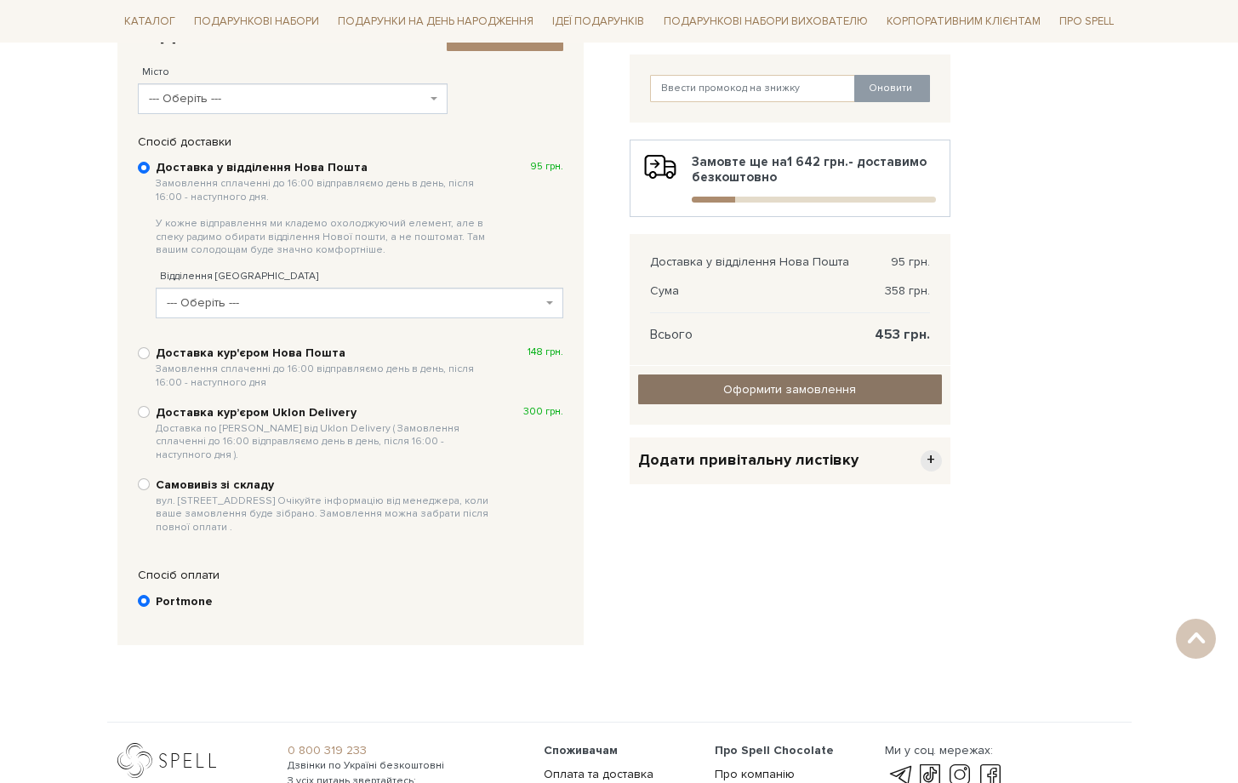
click at [721, 390] on link "Оформити замовлення" at bounding box center [790, 389] width 304 height 30
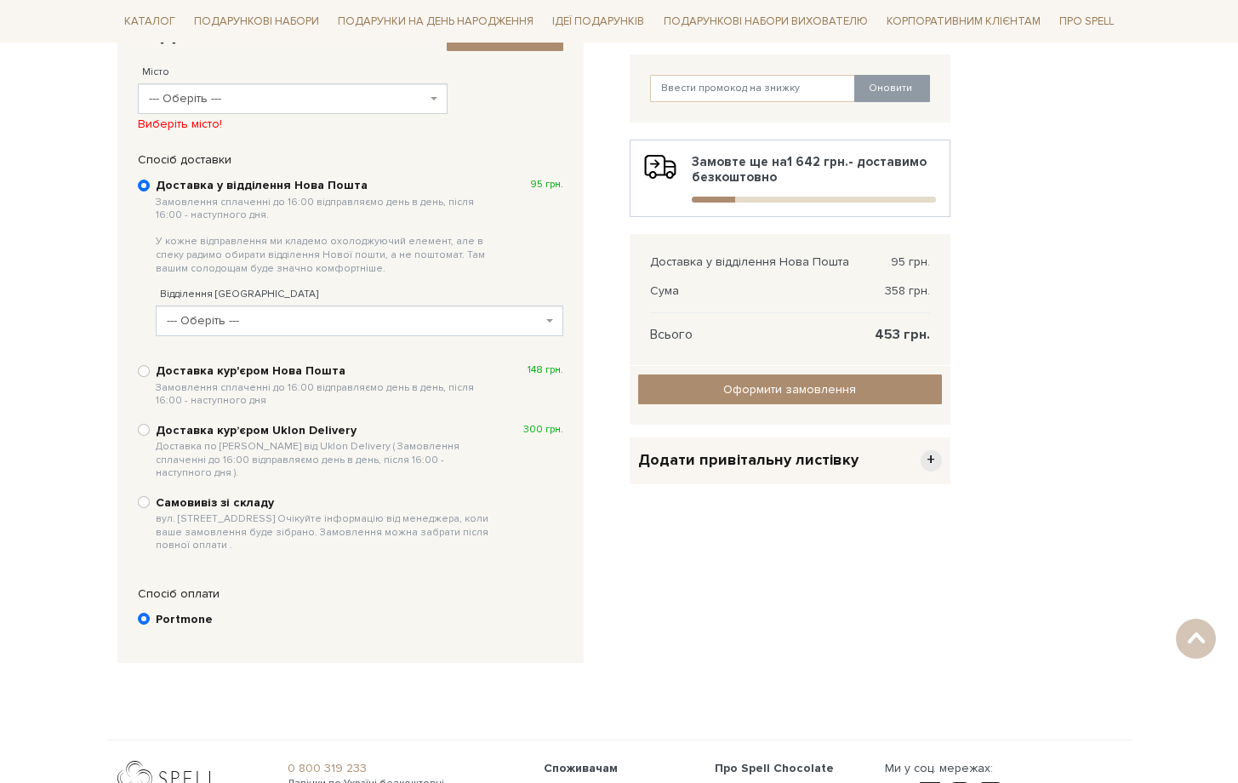
click at [175, 92] on span "--- Оберіть ---" at bounding box center [288, 98] width 278 height 17
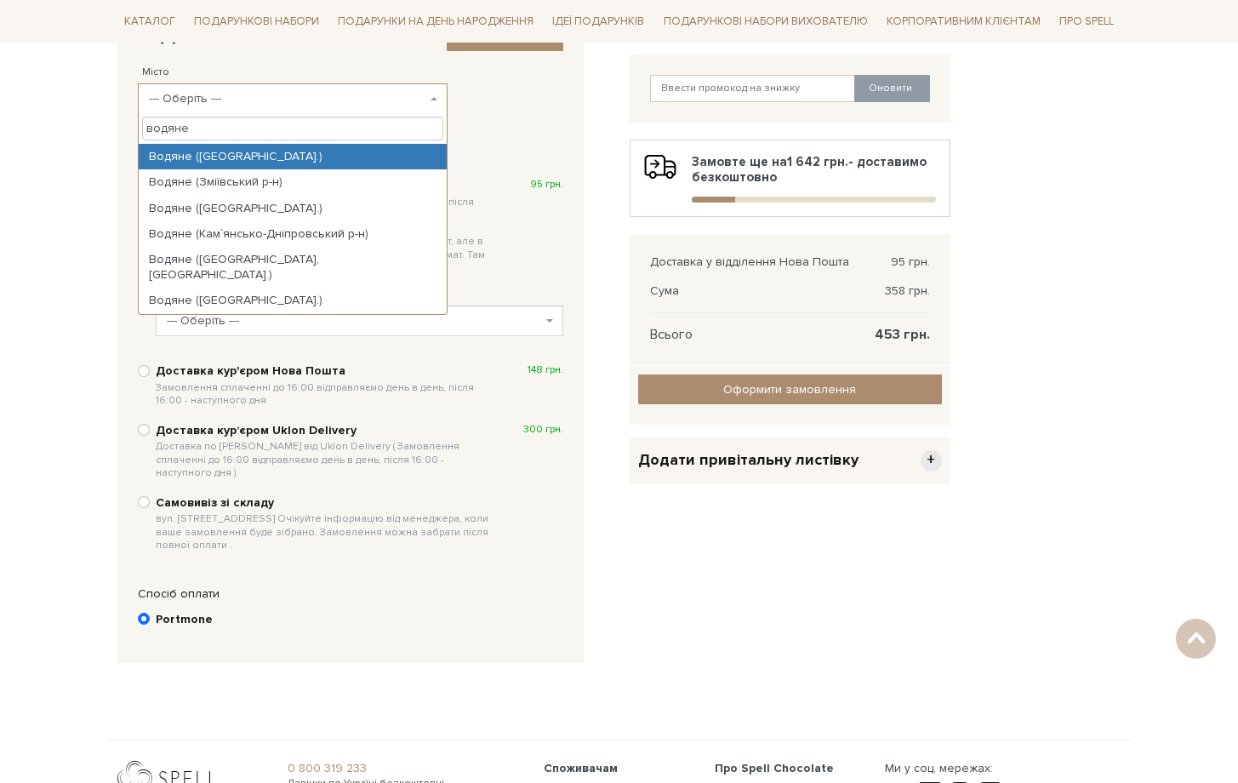
type input "водяне"
select select "Водяне ([GEOGRAPHIC_DATA].)"
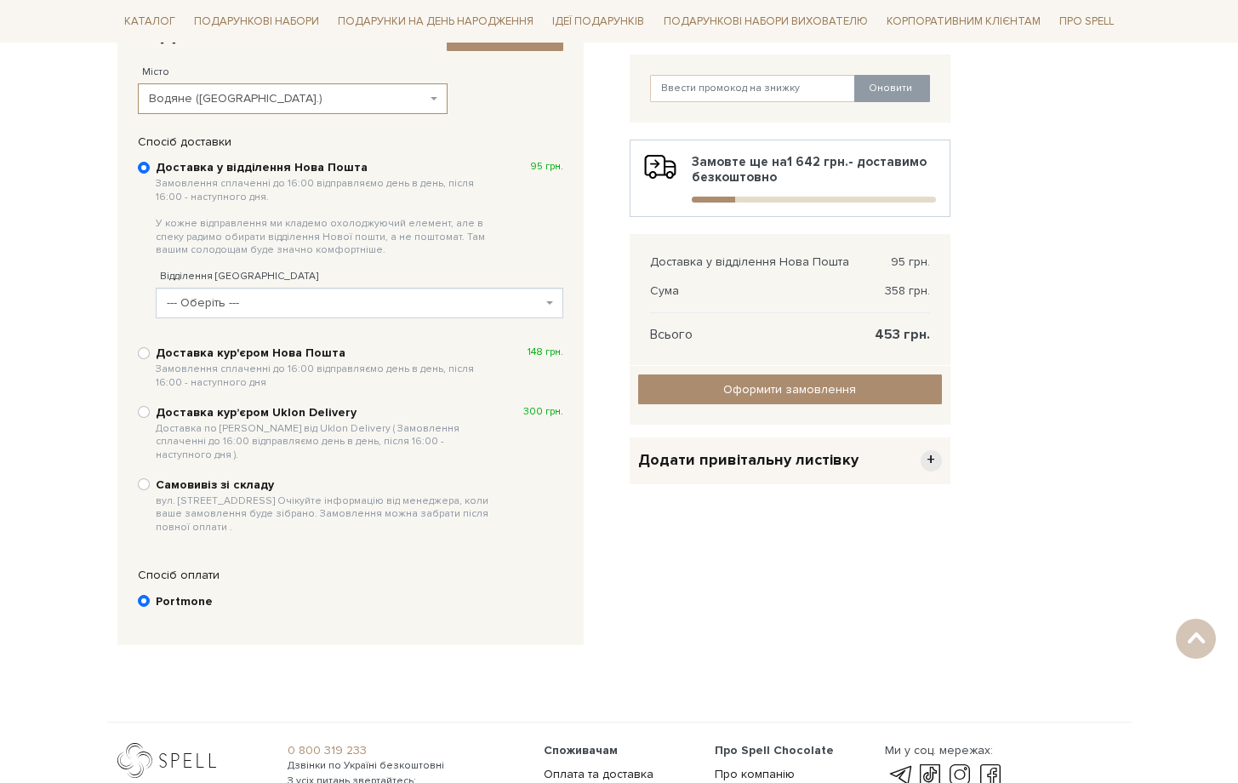
click at [291, 303] on span "--- Оберіть ---" at bounding box center [354, 302] width 375 height 17
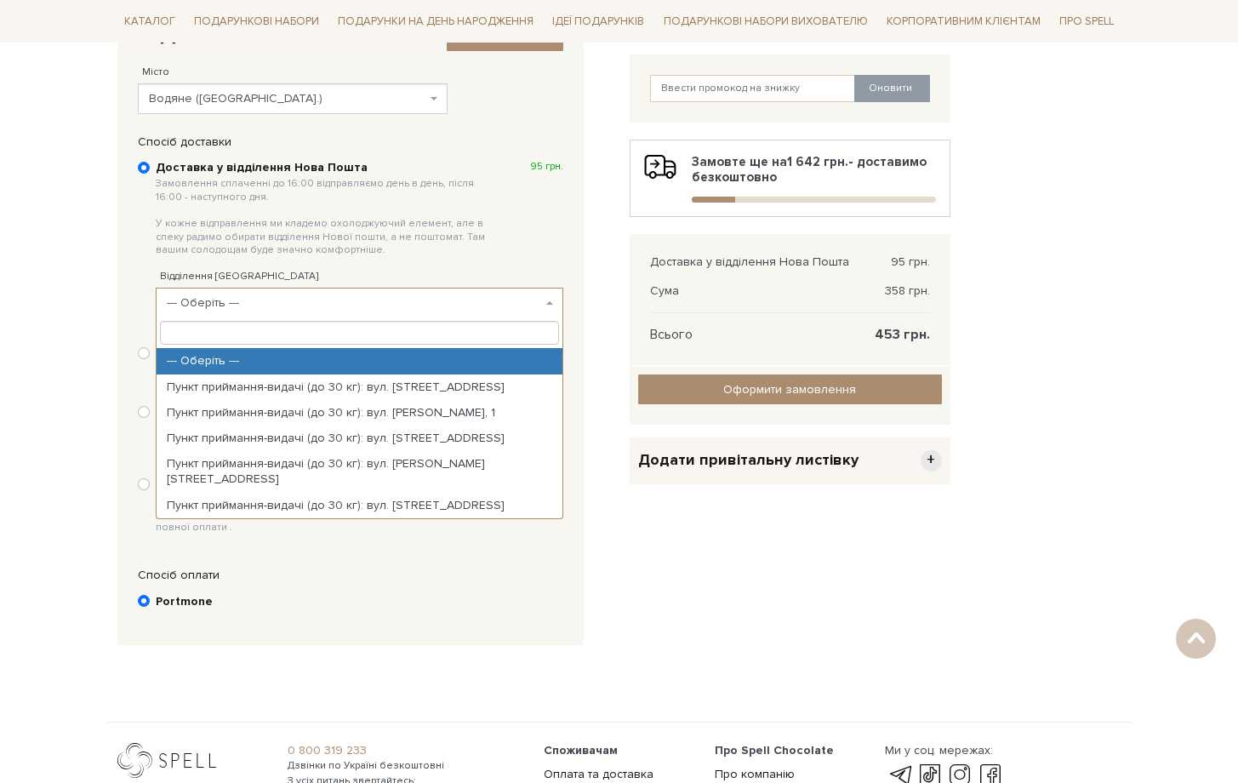
click at [425, 251] on span "Замовлення сплаченні до 16:00 відправляємо день в день, після 16:00 - наступног…" at bounding box center [325, 217] width 339 height 80
click at [150, 174] on input "Доставка у відділення Нова Пошта Замовлення сплаченні до 16:00 відправляємо ден…" at bounding box center [144, 168] width 12 height 12
click at [355, 308] on span "--- Оберіть ---" at bounding box center [354, 302] width 375 height 17
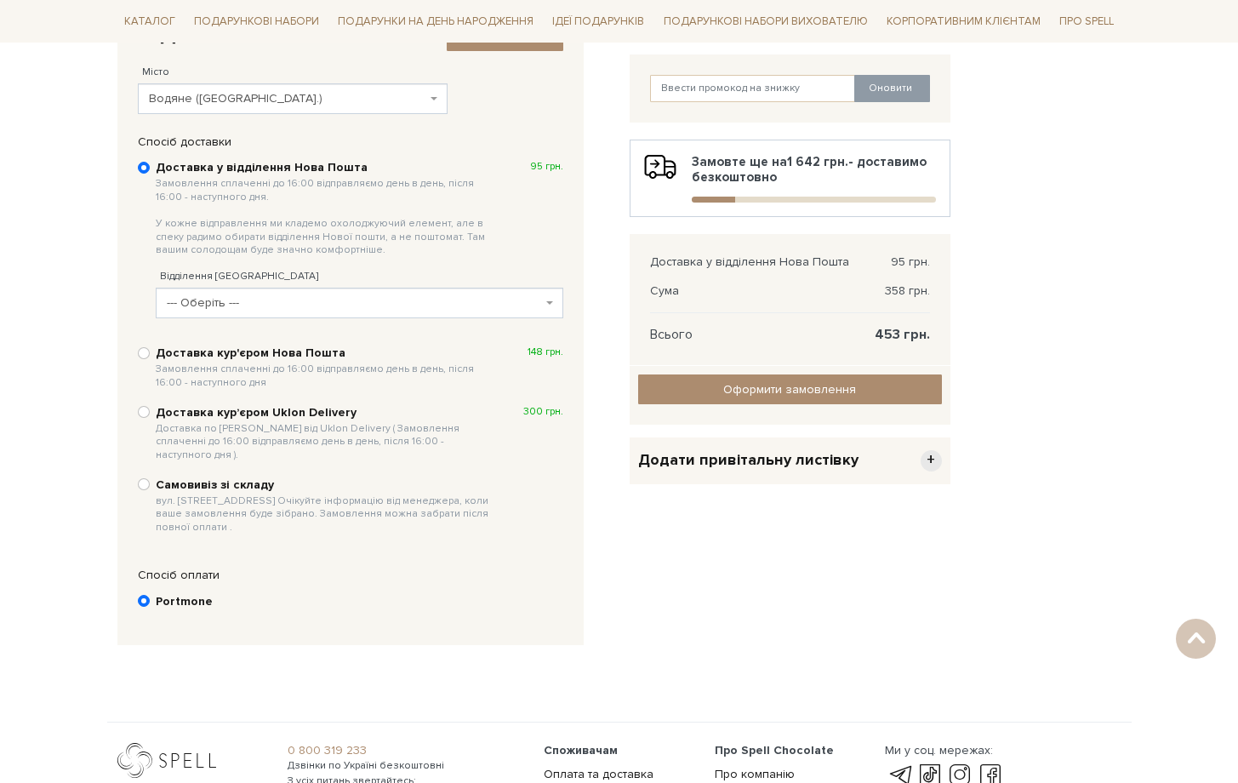
click at [400, 237] on span "Замовлення сплаченні до 16:00 відправляємо день в день, після 16:00 - наступног…" at bounding box center [325, 217] width 339 height 80
click at [150, 174] on input "Доставка у відділення Нова Пошта Замовлення сплаченні до 16:00 відправляємо ден…" at bounding box center [144, 168] width 12 height 12
click at [371, 82] on div "Місто --- Оберіть --- [GEOGRAPHIC_DATA] [GEOGRAPHIC_DATA] Дніпро [GEOGRAPHIC_DA…" at bounding box center [292, 81] width 309 height 66
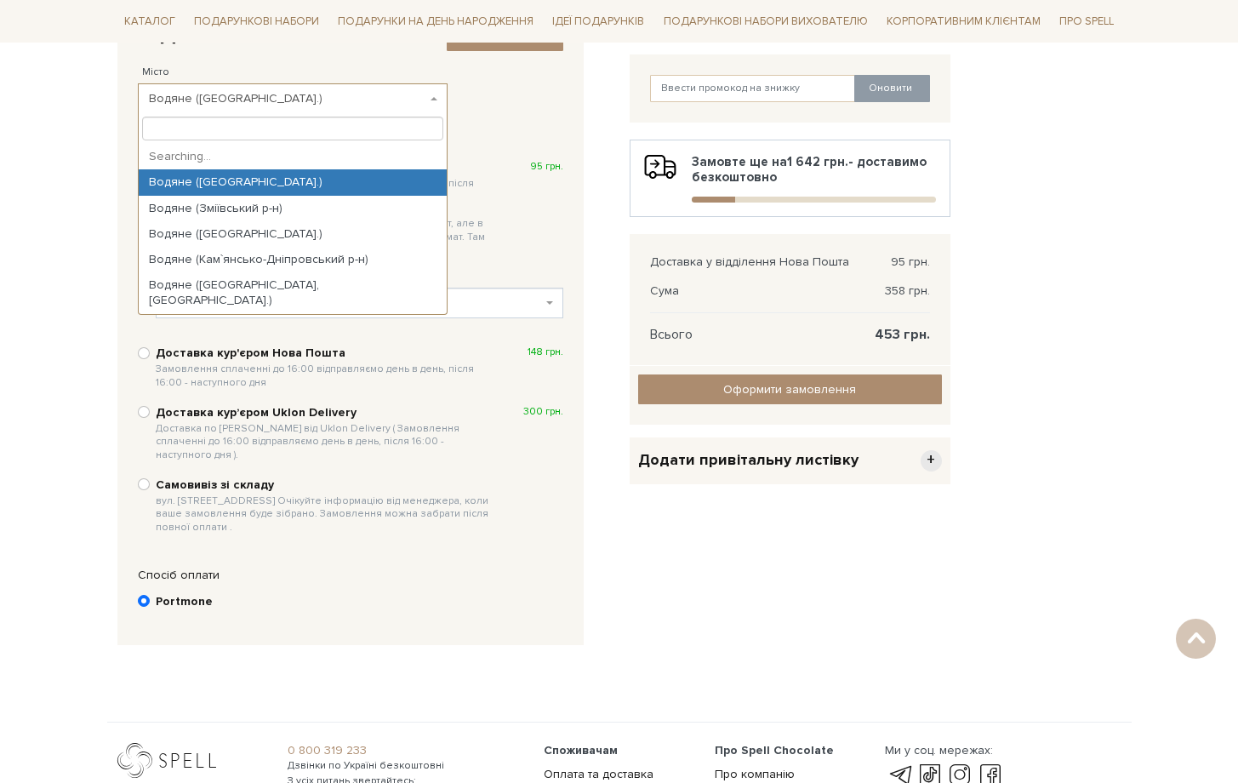
click at [365, 92] on span "Водяне ([GEOGRAPHIC_DATA].)" at bounding box center [288, 98] width 278 height 17
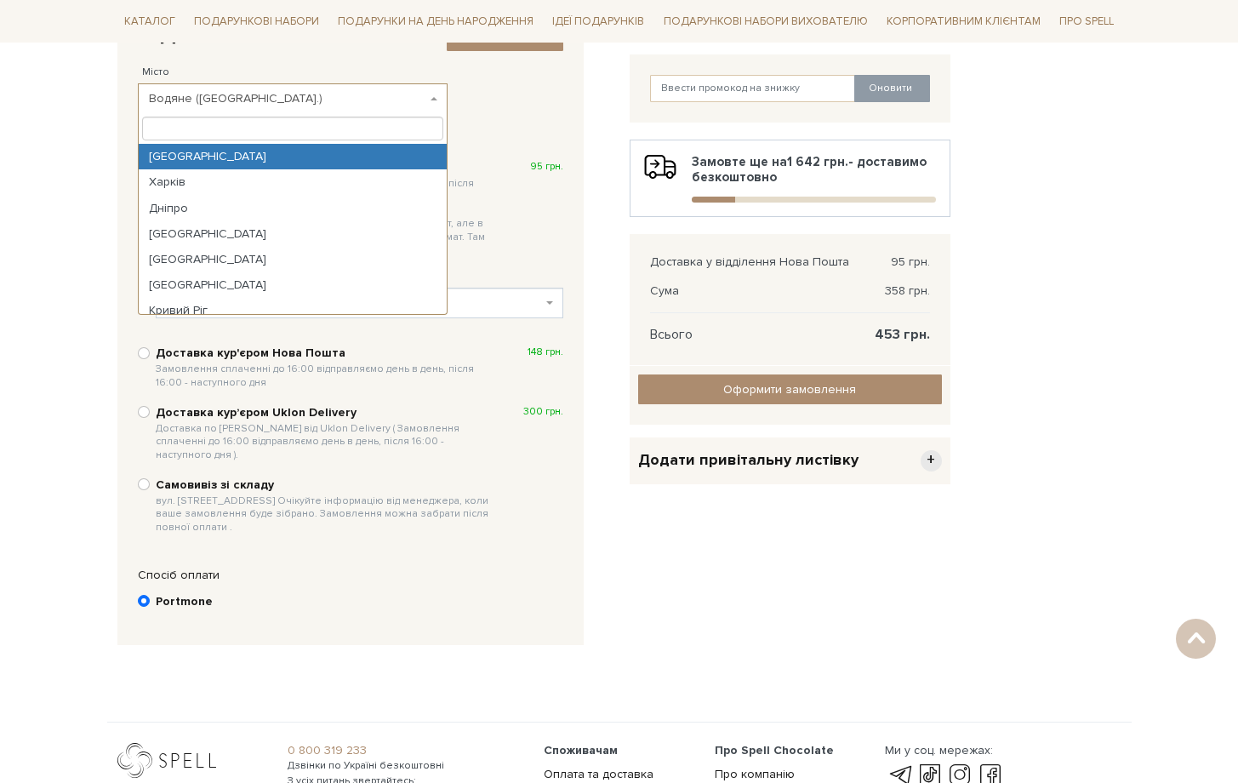
click at [523, 121] on div "2. Доставка і оплата Змінити контакти Місто --- Оберіть --- [GEOGRAPHIC_DATA] […" at bounding box center [350, 68] width 442 height 110
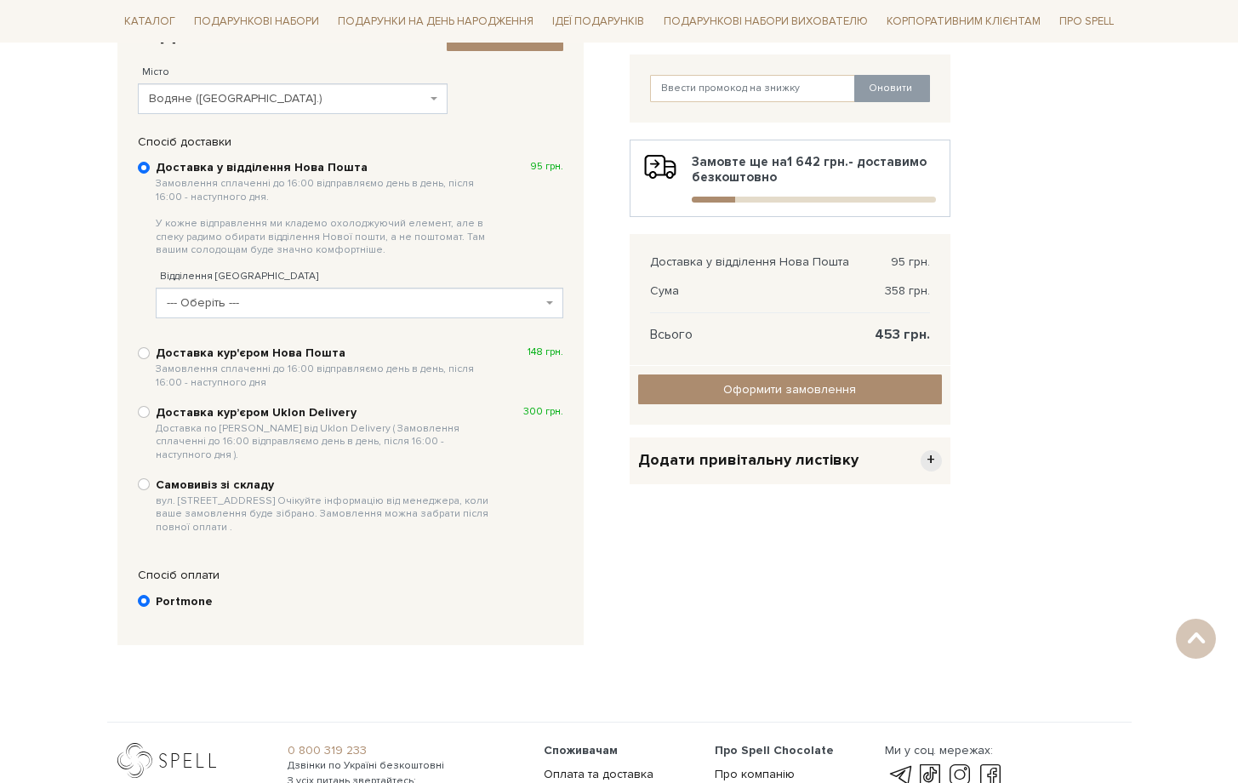
click at [419, 304] on span "--- Оберіть ---" at bounding box center [354, 302] width 375 height 17
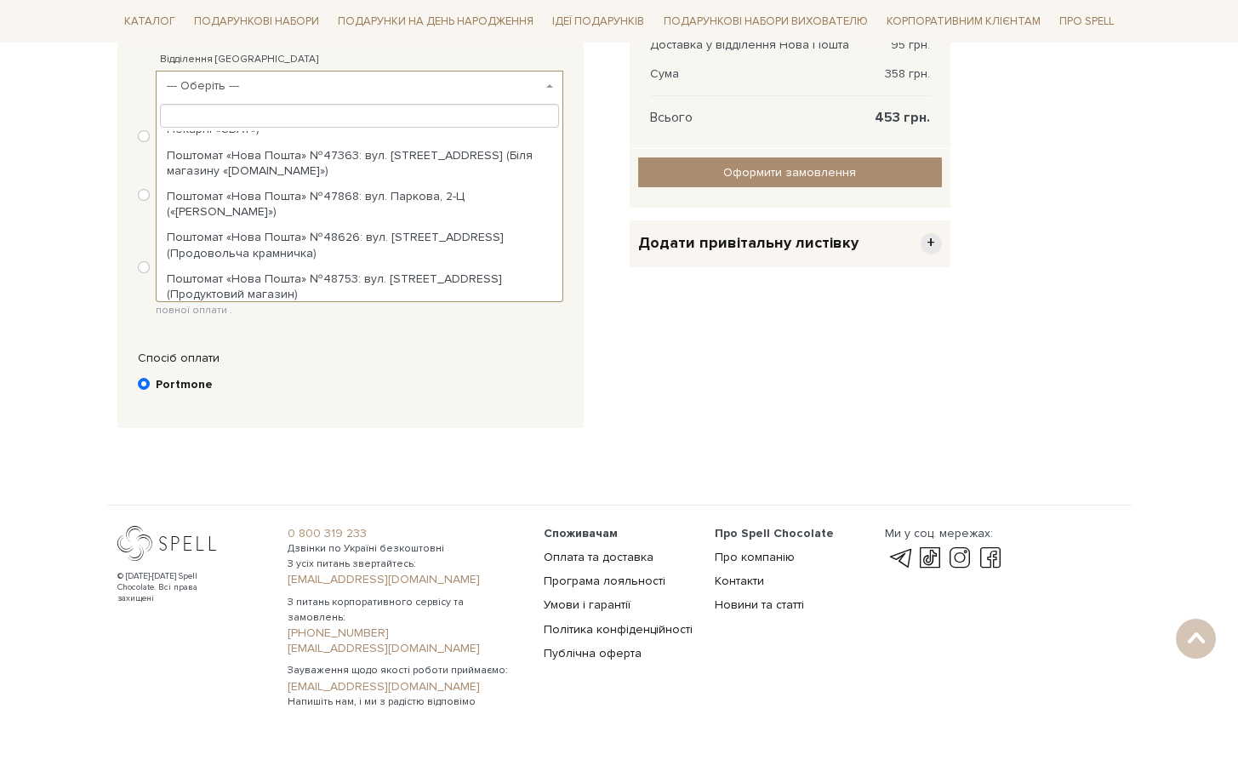
scroll to position [0, 0]
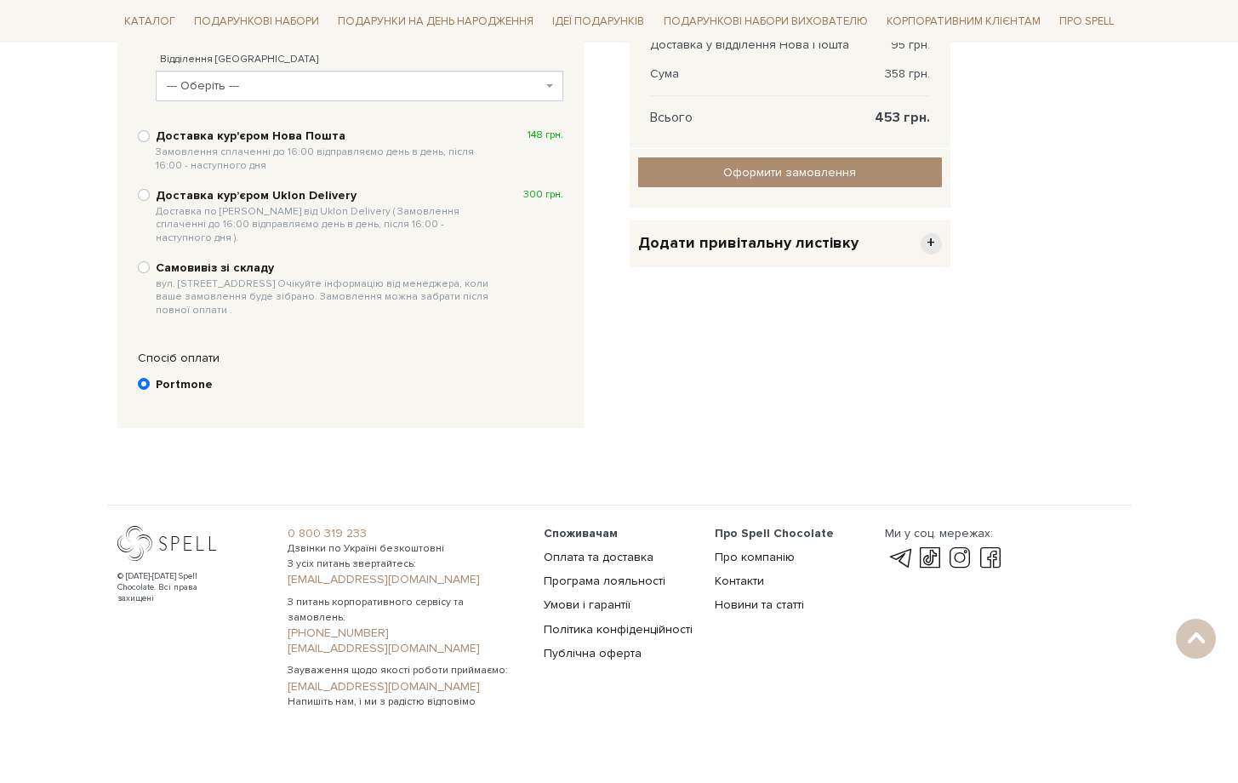
click at [437, 43] on div "Відділення [GEOGRAPHIC_DATA] --- Оберіть --- Пункт приймання-видачі (до 30 кг):…" at bounding box center [360, 68] width 408 height 66
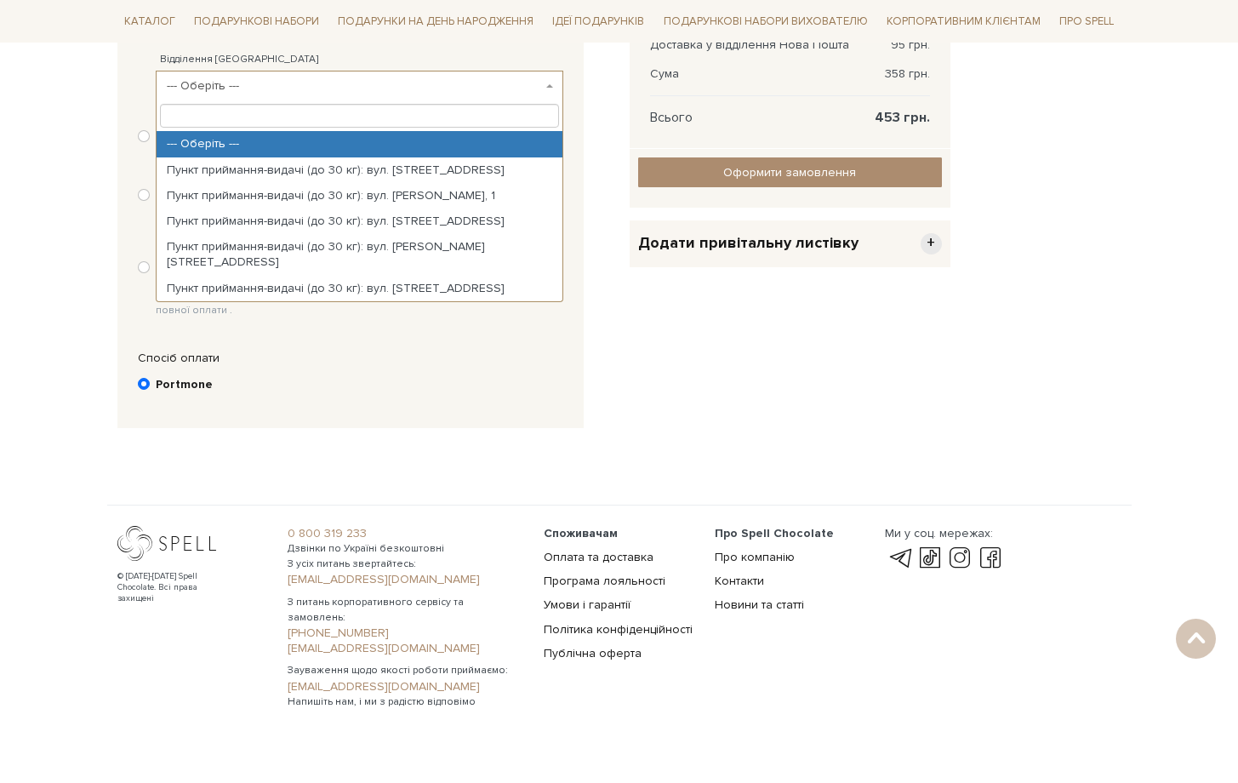
click at [290, 85] on span "--- Оберіть ---" at bounding box center [354, 85] width 375 height 17
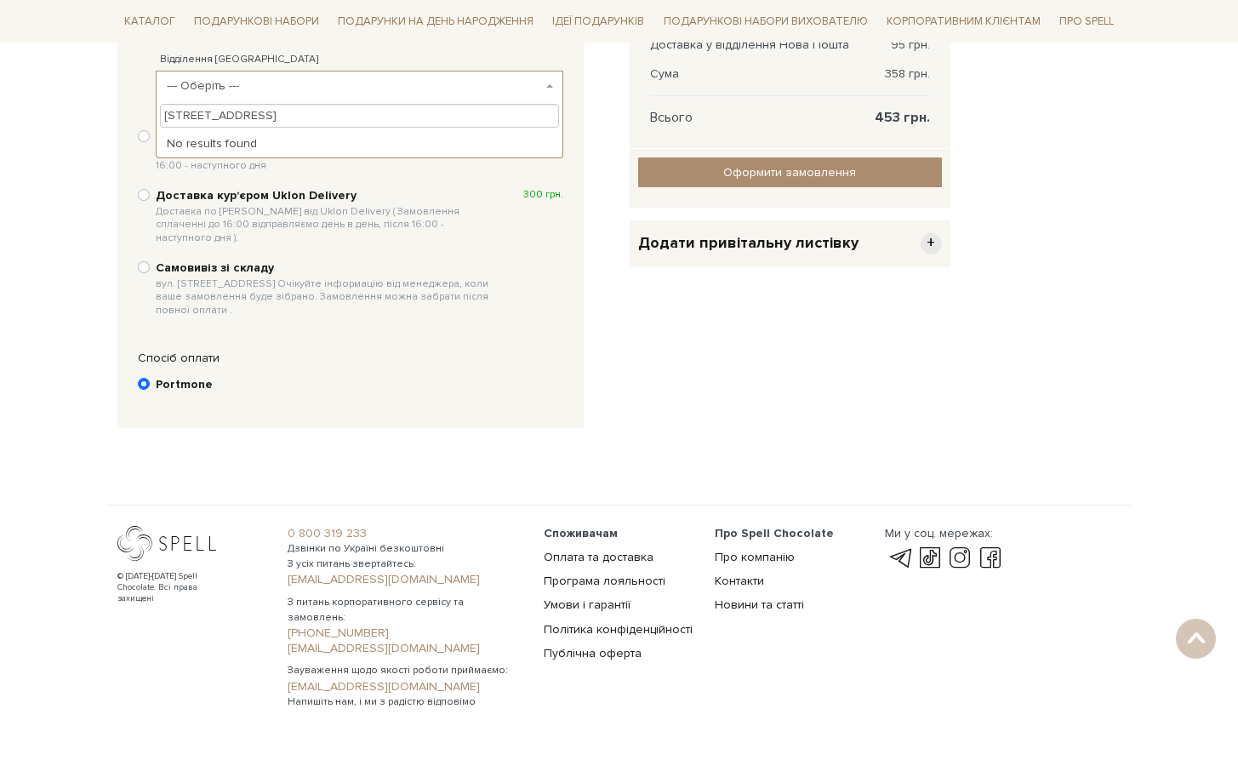
type input "[STREET_ADDRESS]"
click at [514, 282] on label "Самовивіз зі складу вул. [STREET_ADDRESS] Очікуйте інформацію від менеджера, ко…" at bounding box center [360, 289] width 408 height 59
click at [150, 273] on input "Самовивіз зі складу вул. [STREET_ADDRESS] Очікуйте інформацію від менеджера, ко…" at bounding box center [144, 267] width 12 height 12
radio input "true"
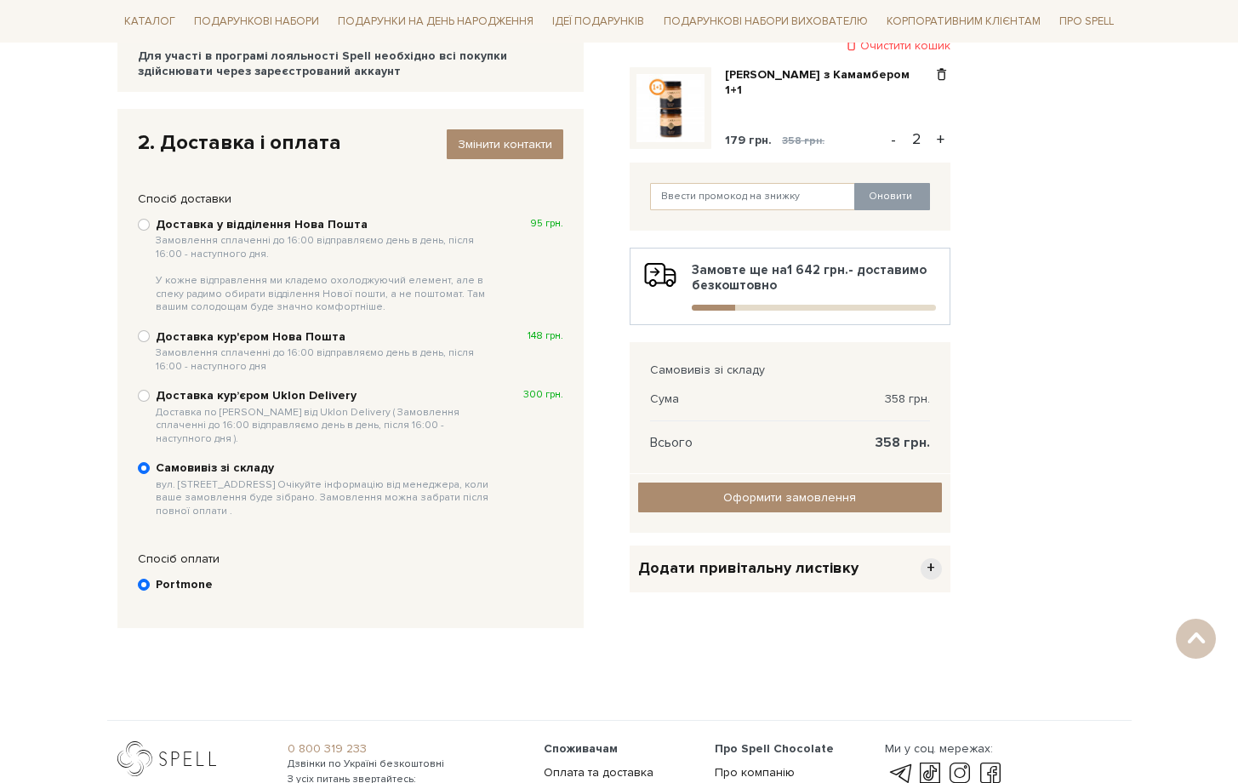
scroll to position [111, 0]
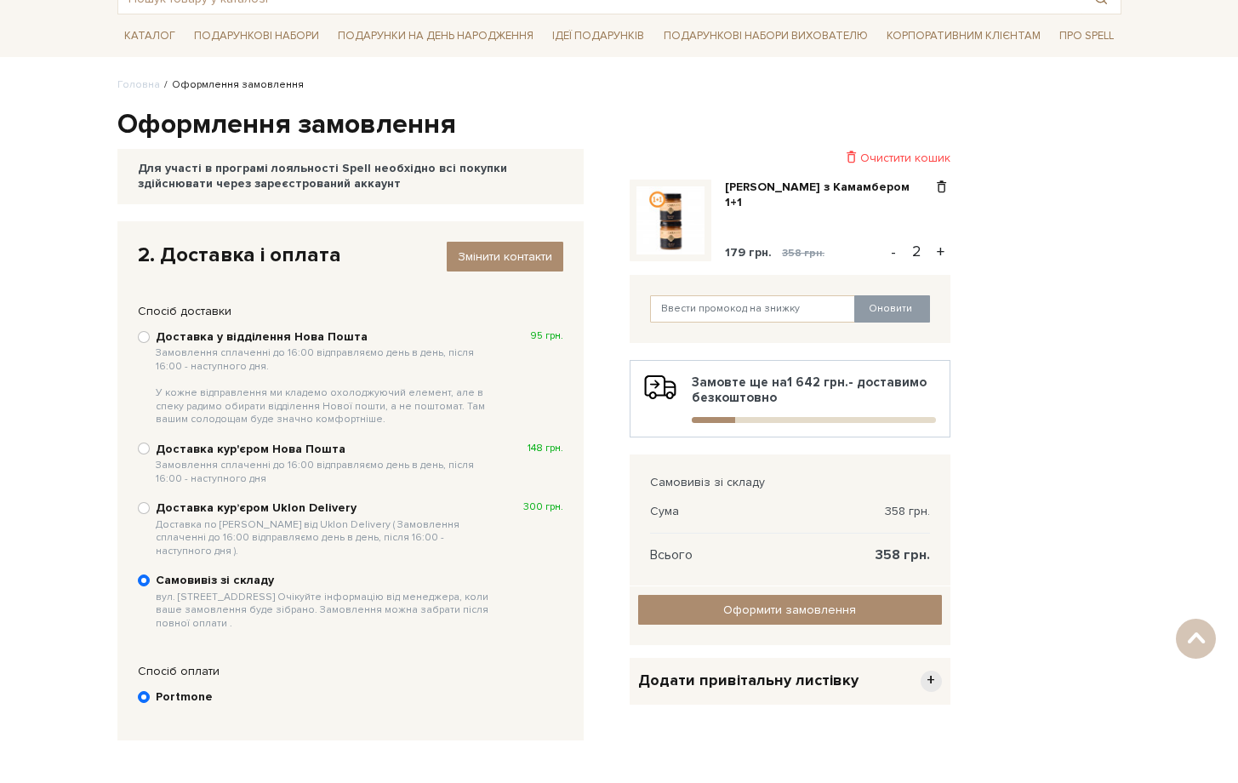
click at [194, 336] on b "Доставка у відділення Нова Пошта Замовлення сплаченні до 16:00 відправляємо ден…" at bounding box center [325, 377] width 339 height 97
click at [150, 336] on input "Доставка у відділення Нова Пошта Замовлення сплаченні до 16:00 відправляємо ден…" at bounding box center [144, 337] width 12 height 12
radio input "true"
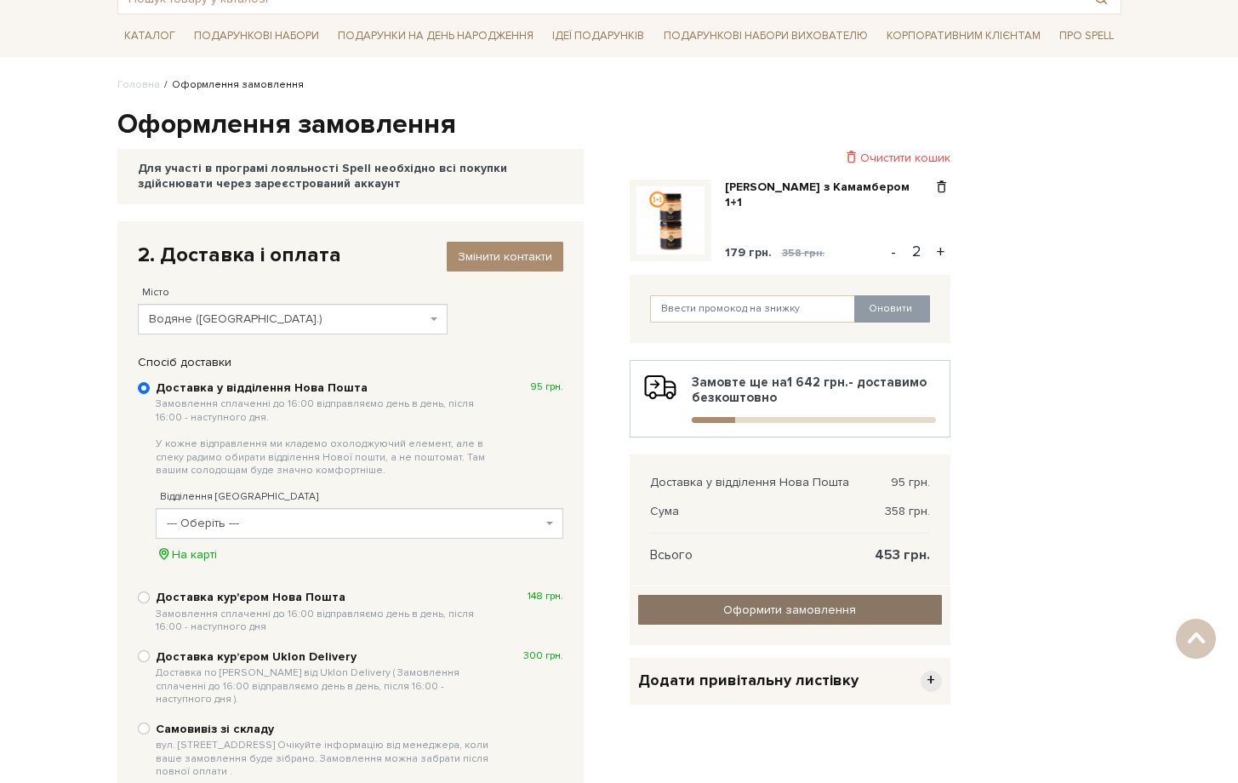
click at [791, 618] on input "Оформити замовлення" at bounding box center [790, 610] width 304 height 30
